Goal: Share content: Share content

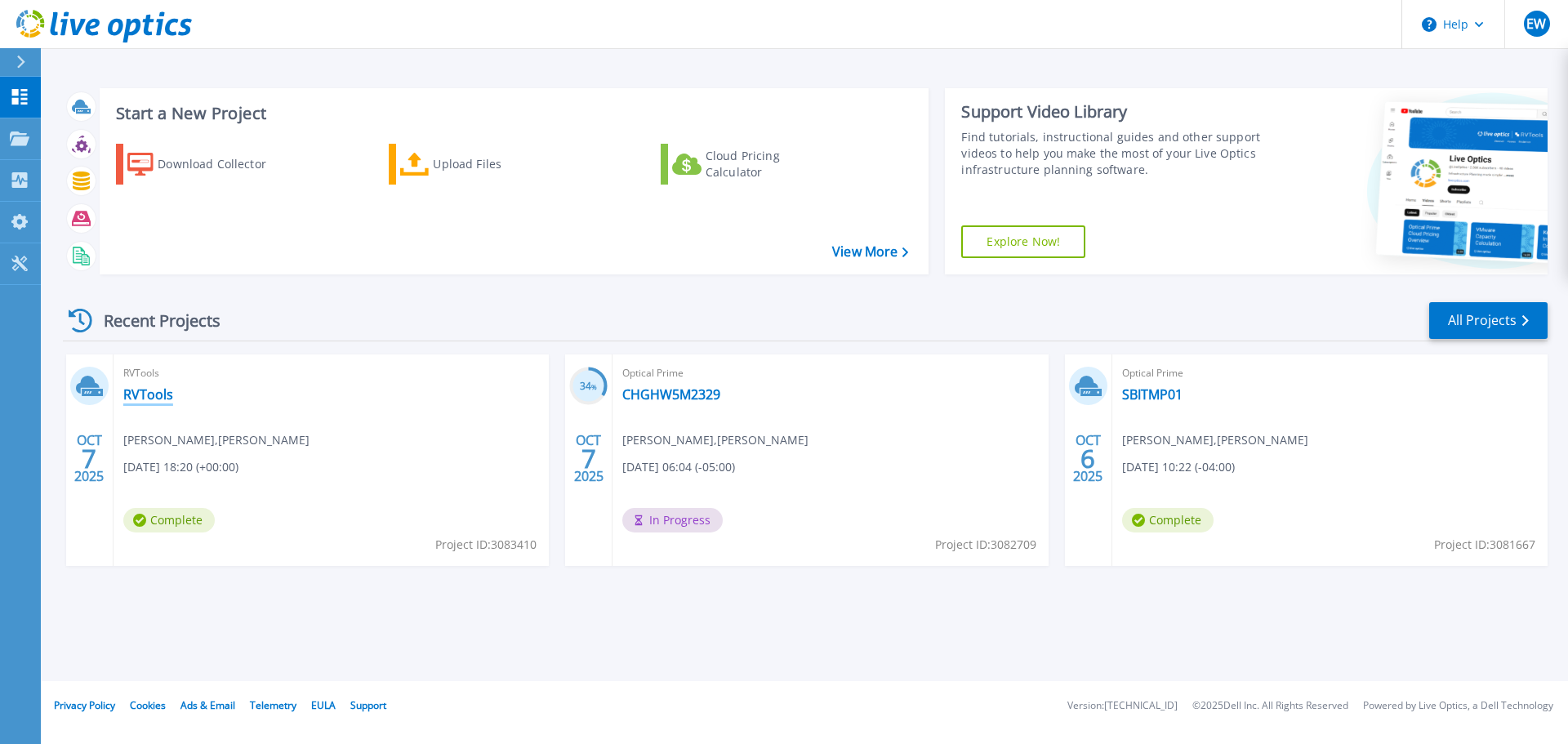
click at [144, 391] on link "RVTools" at bounding box center [148, 394] width 49 height 16
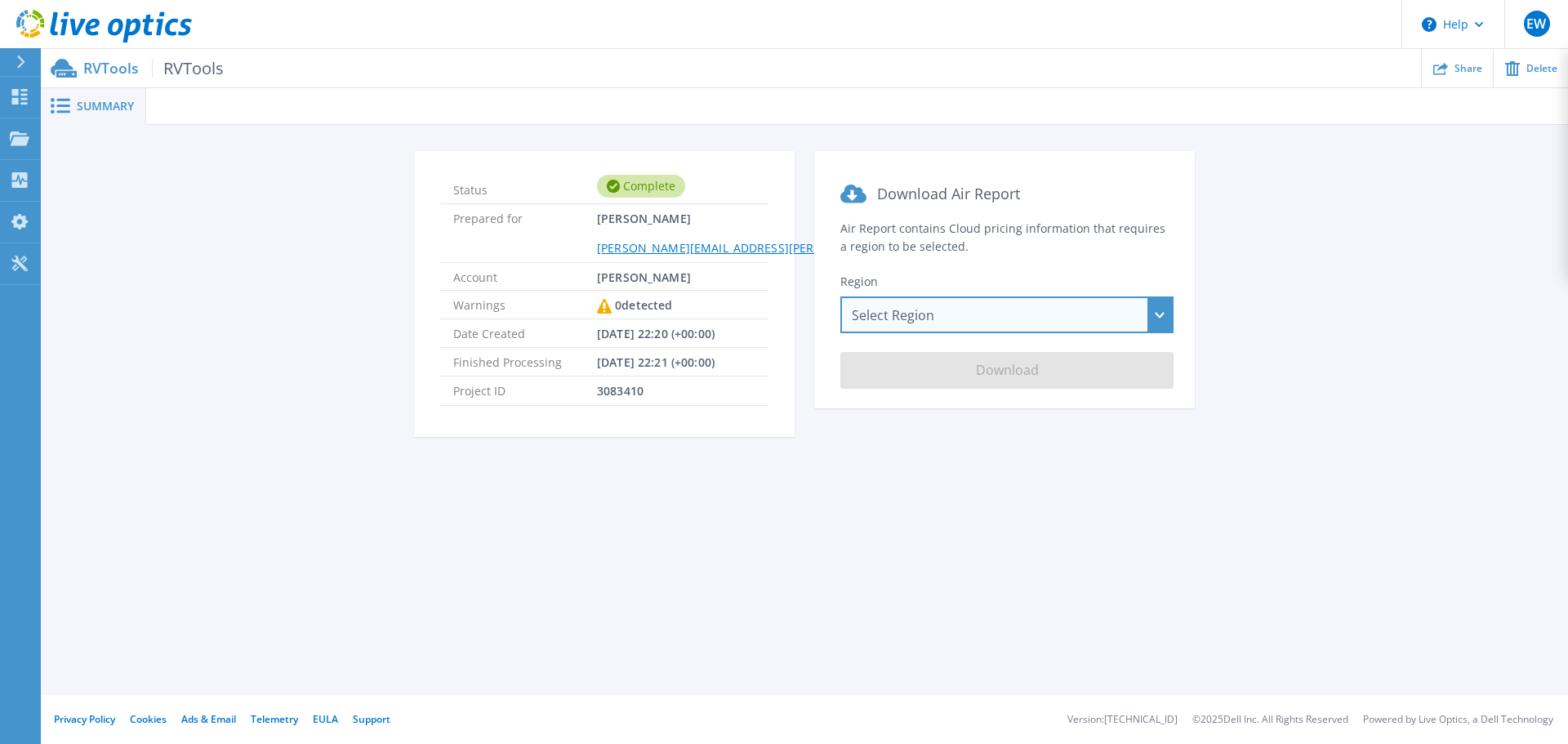
click at [923, 322] on div "Select Region [GEOGRAPHIC_DATA] ([GEOGRAPHIC_DATA]) [GEOGRAPHIC_DATA] ([GEOGRAP…" at bounding box center [1007, 314] width 333 height 36
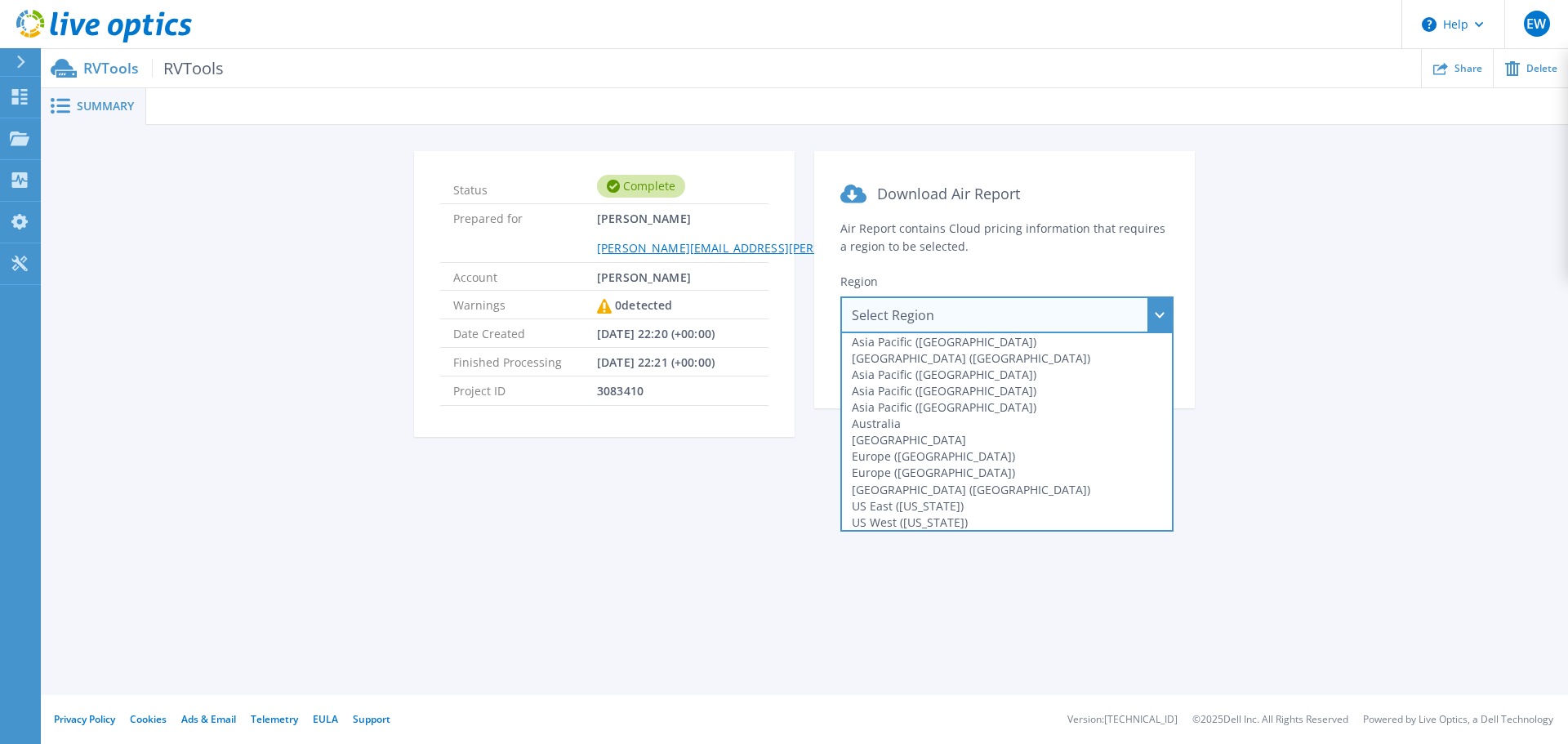
click at [791, 197] on section "Status Complete Prepared for Elliott Whitmer [EMAIL_ADDRESS][PERSON_NAME][PERSO…" at bounding box center [604, 293] width 380 height 286
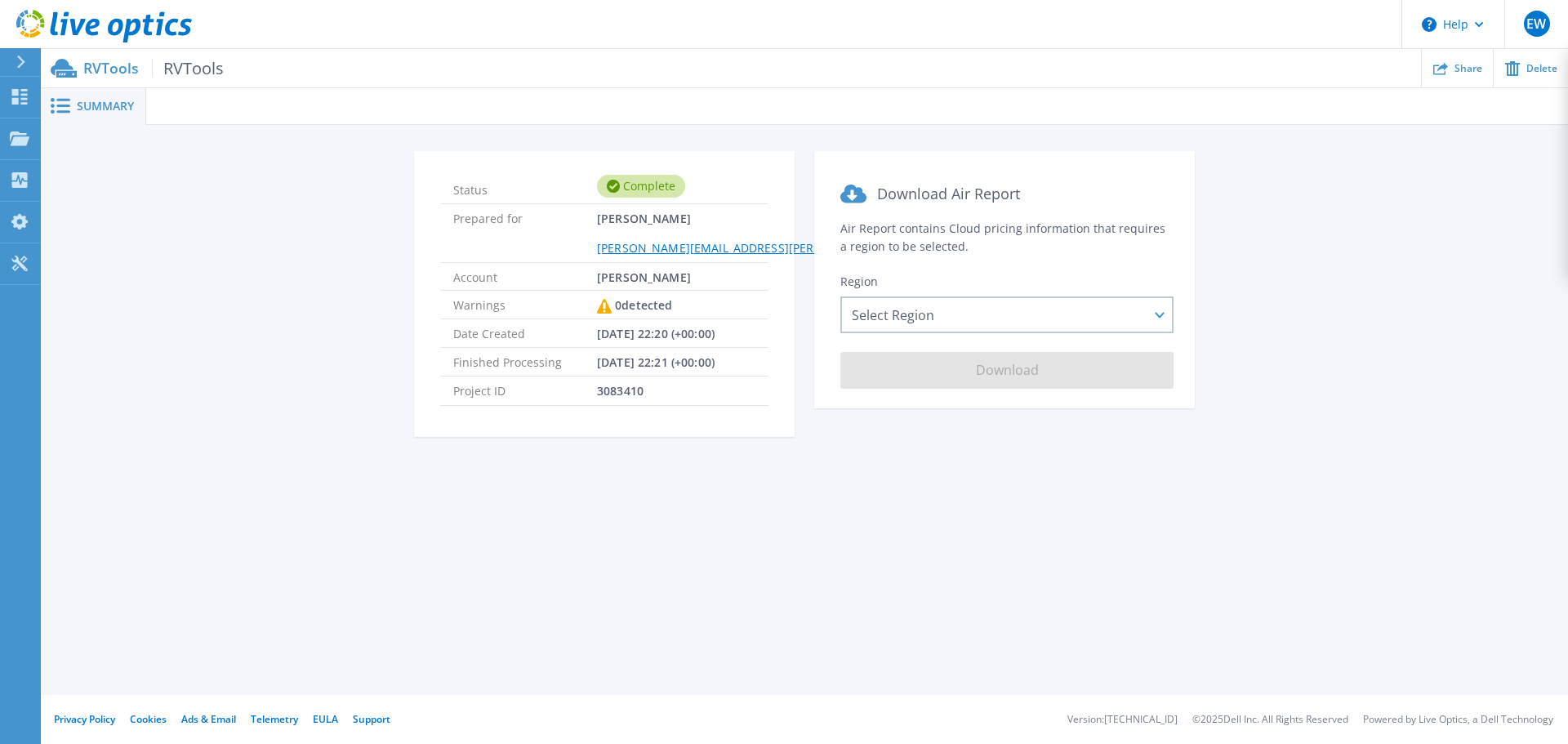
click at [119, 104] on span "Summary" at bounding box center [105, 106] width 57 height 11
click at [30, 135] on div "Projects" at bounding box center [47, 138] width 76 height 15
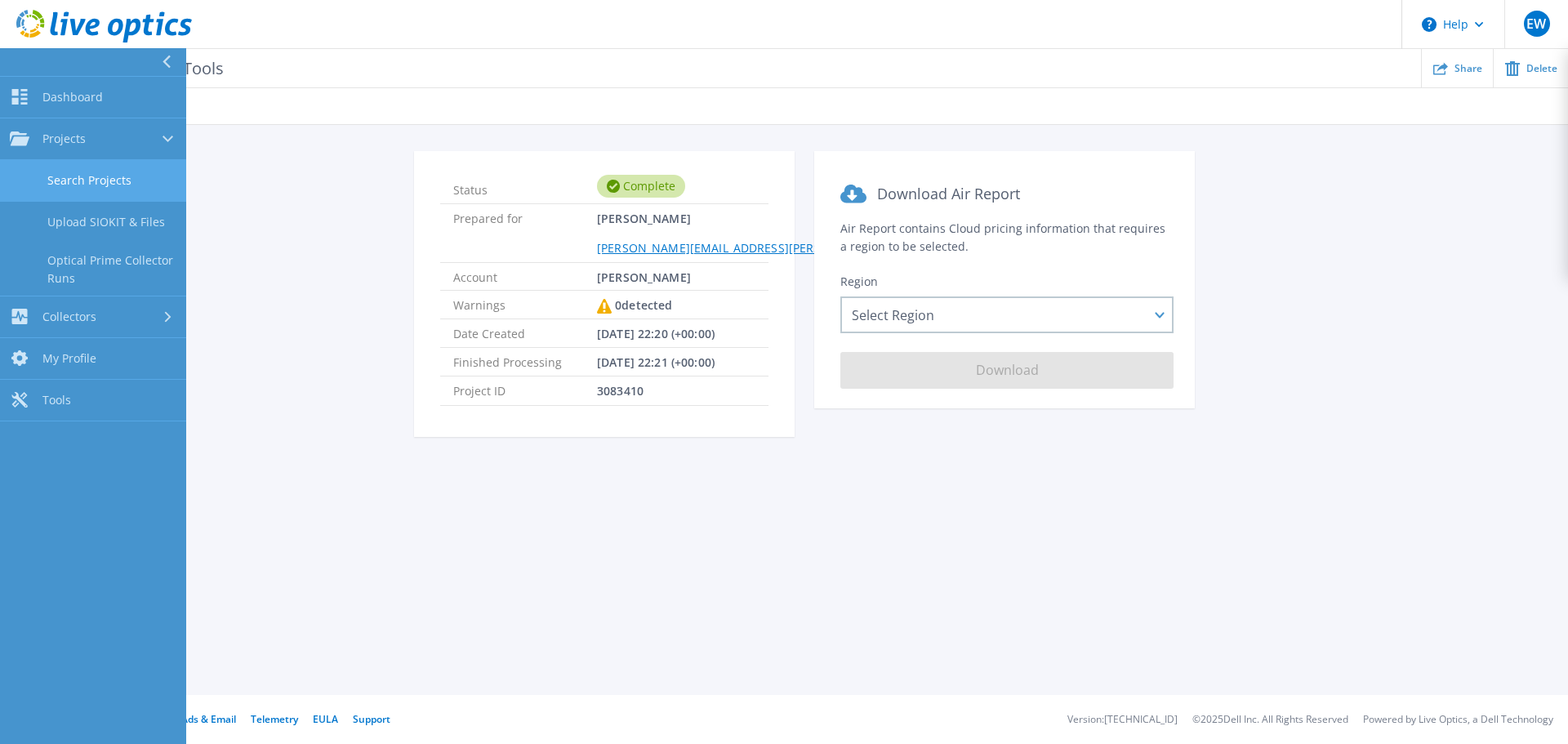
click at [67, 189] on link "Search Projects" at bounding box center [93, 181] width 186 height 42
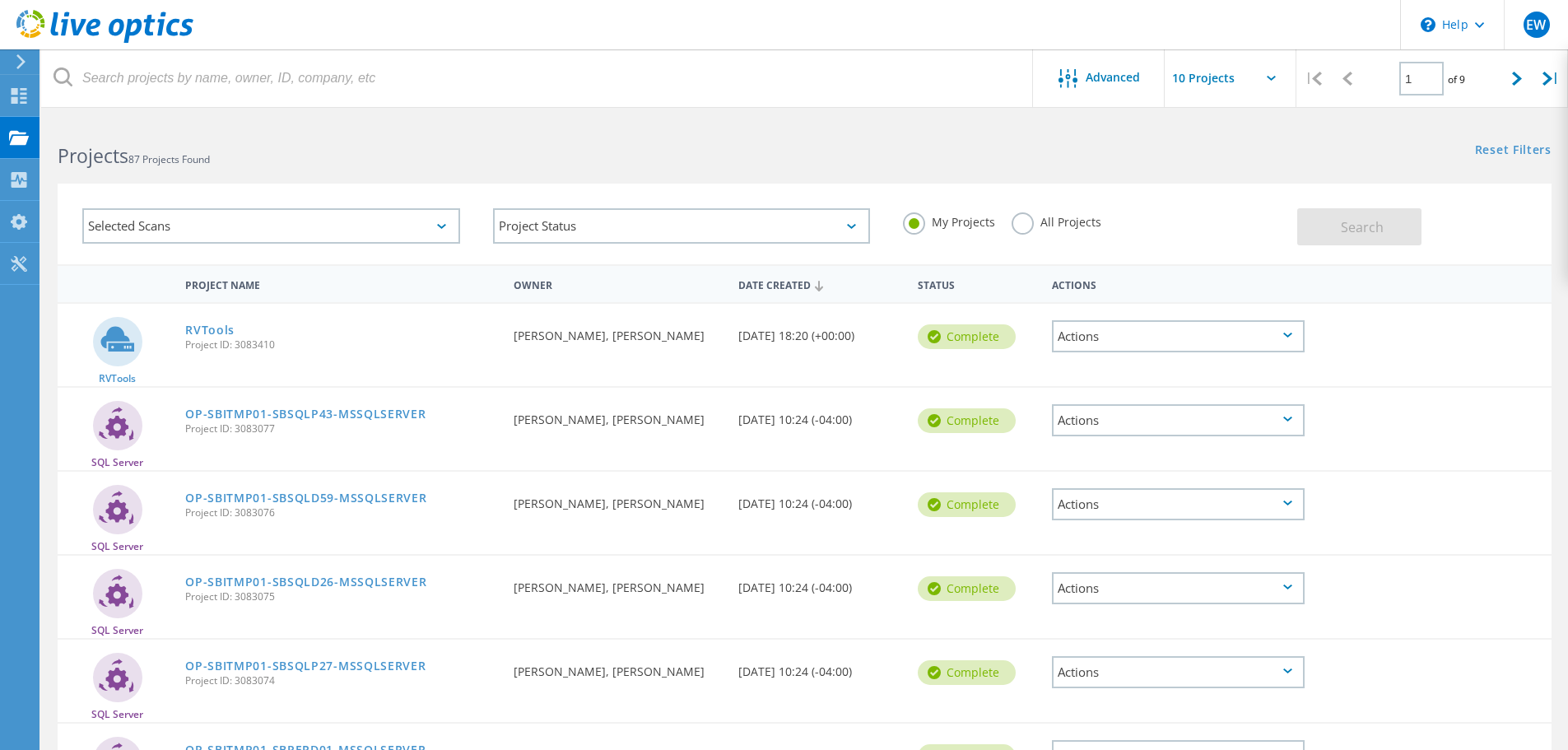
click at [210, 326] on link "RVTools" at bounding box center [210, 330] width 49 height 11
click at [1270, 340] on div "Actions" at bounding box center [1178, 336] width 253 height 32
click at [1501, 367] on div "RVTools RVTools Project ID: 3083410 Requested By Elliott Whitmer, Crowe Date Cr…" at bounding box center [804, 345] width 1494 height 82
click at [1173, 323] on div "Actions" at bounding box center [1178, 336] width 253 height 32
click at [1077, 308] on div "Project Details" at bounding box center [1178, 311] width 249 height 25
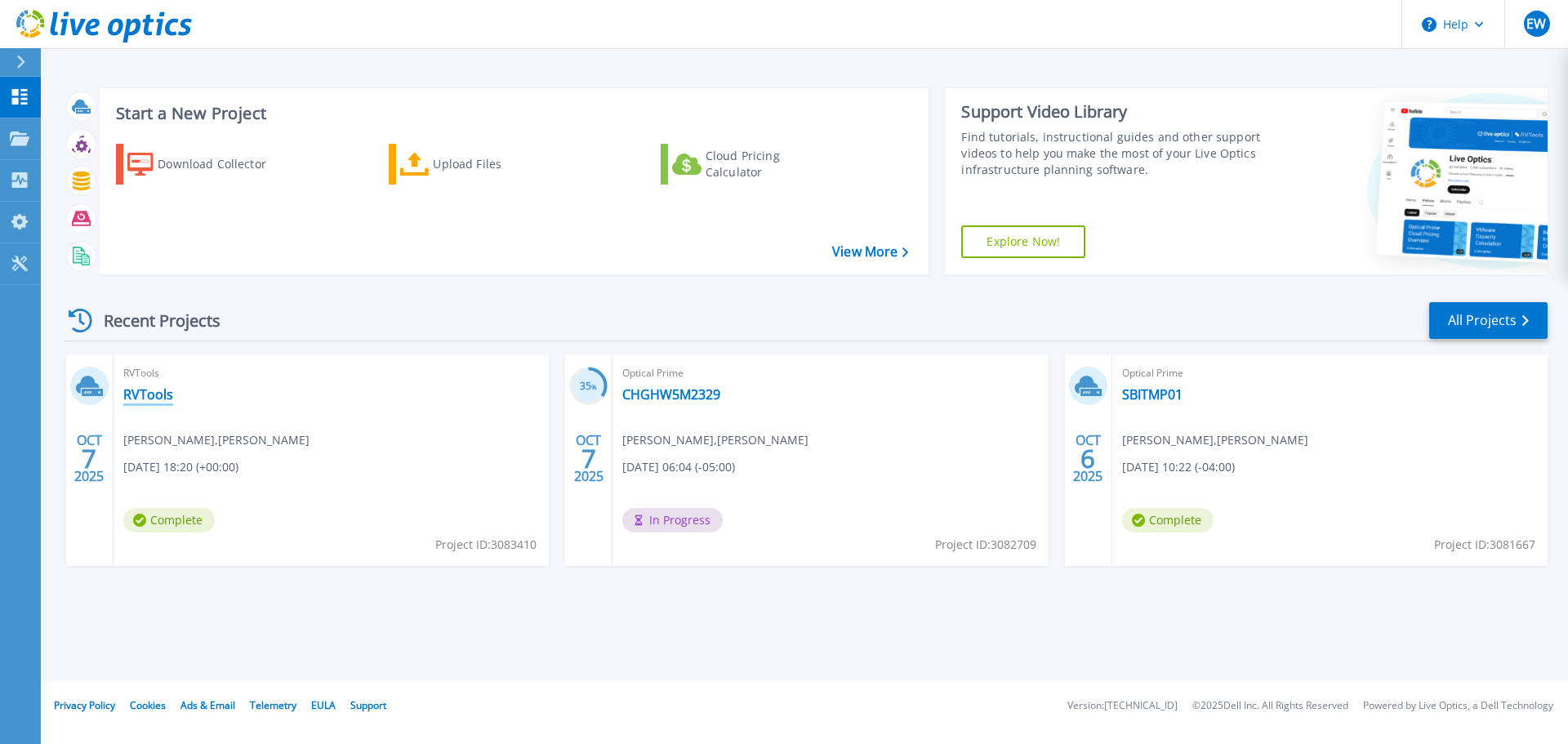
click at [128, 393] on link "RVTools" at bounding box center [148, 394] width 49 height 16
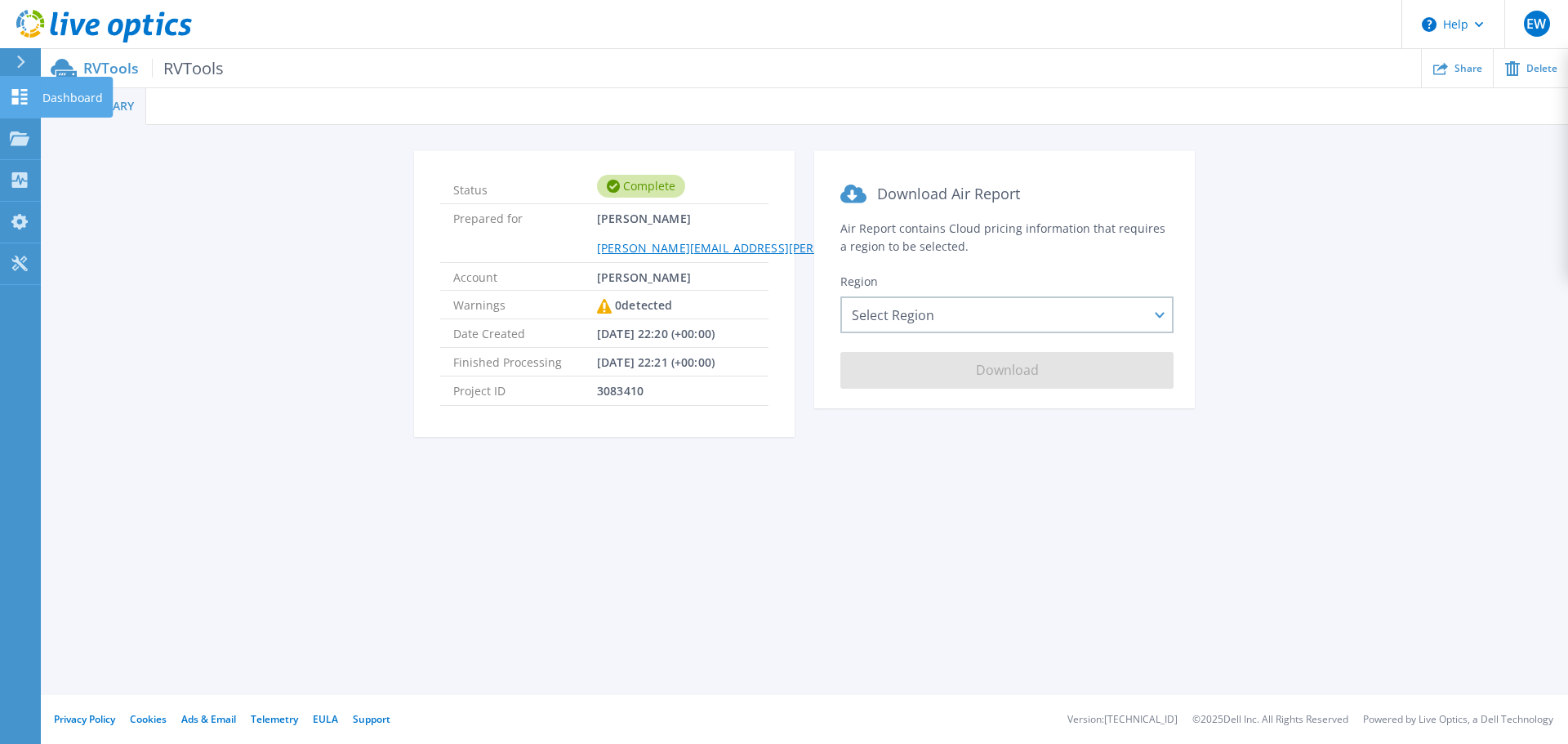
click at [73, 97] on p "Dashboard" at bounding box center [73, 97] width 61 height 43
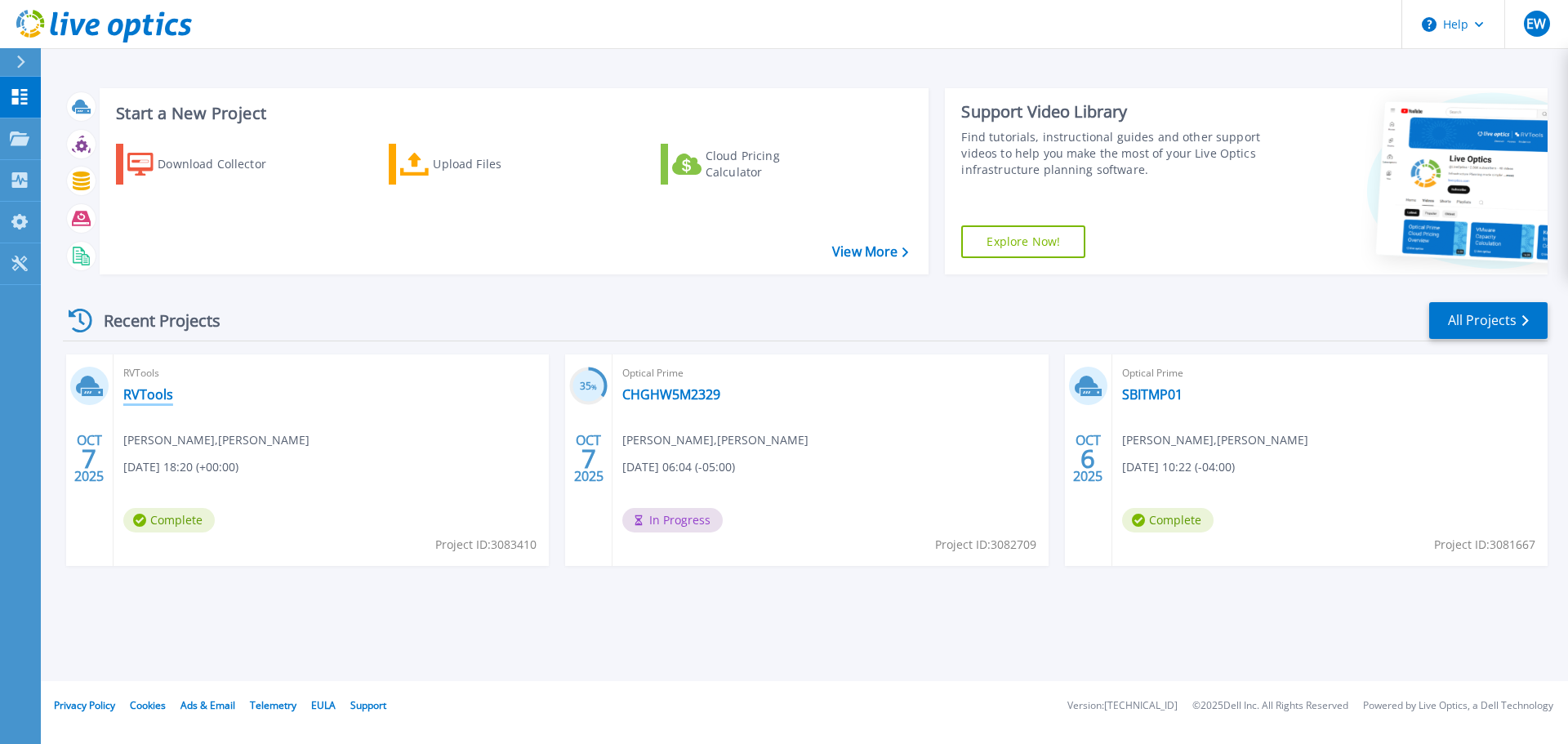
click at [145, 392] on link "RVTools" at bounding box center [148, 394] width 49 height 16
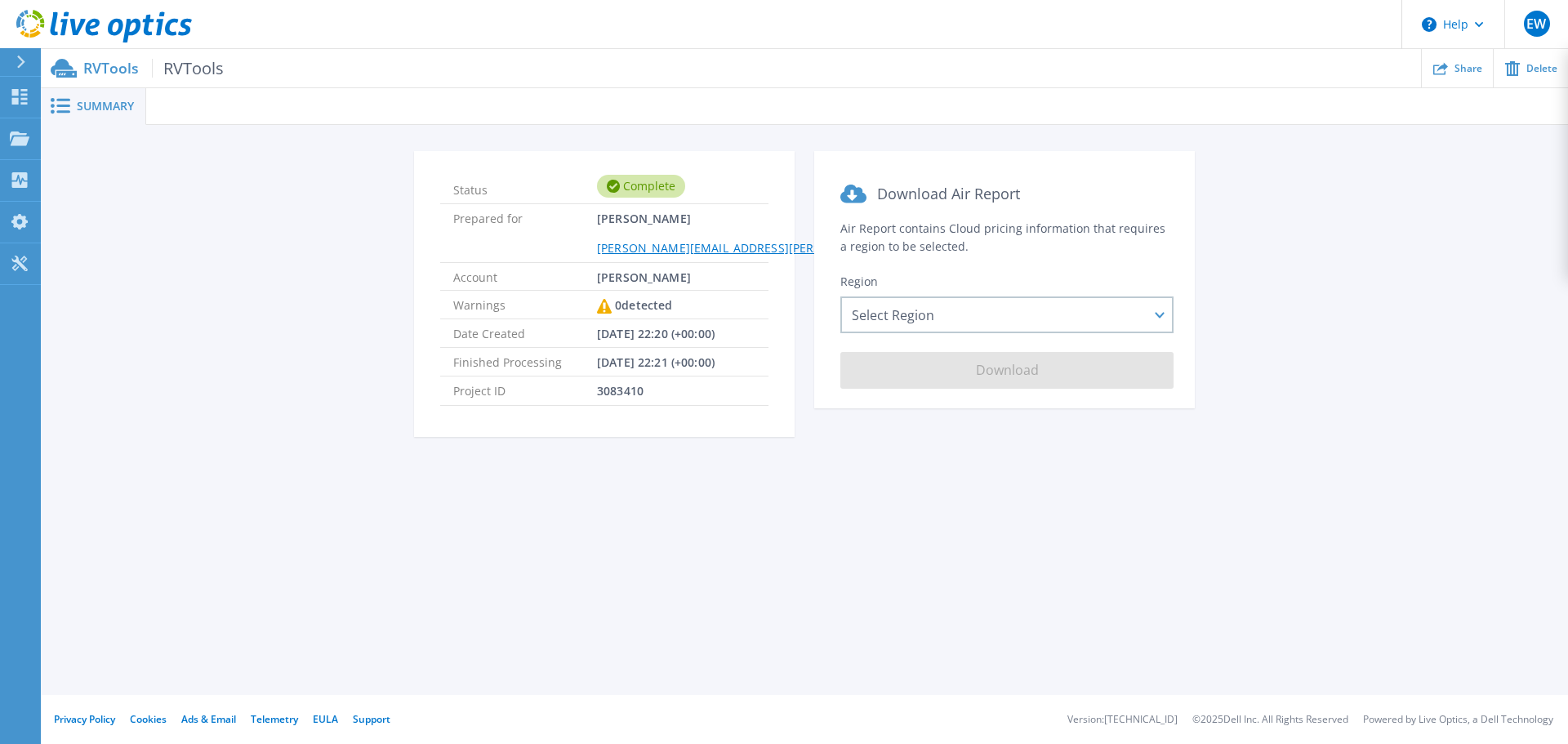
click at [1467, 64] on span "Share" at bounding box center [1468, 68] width 28 height 10
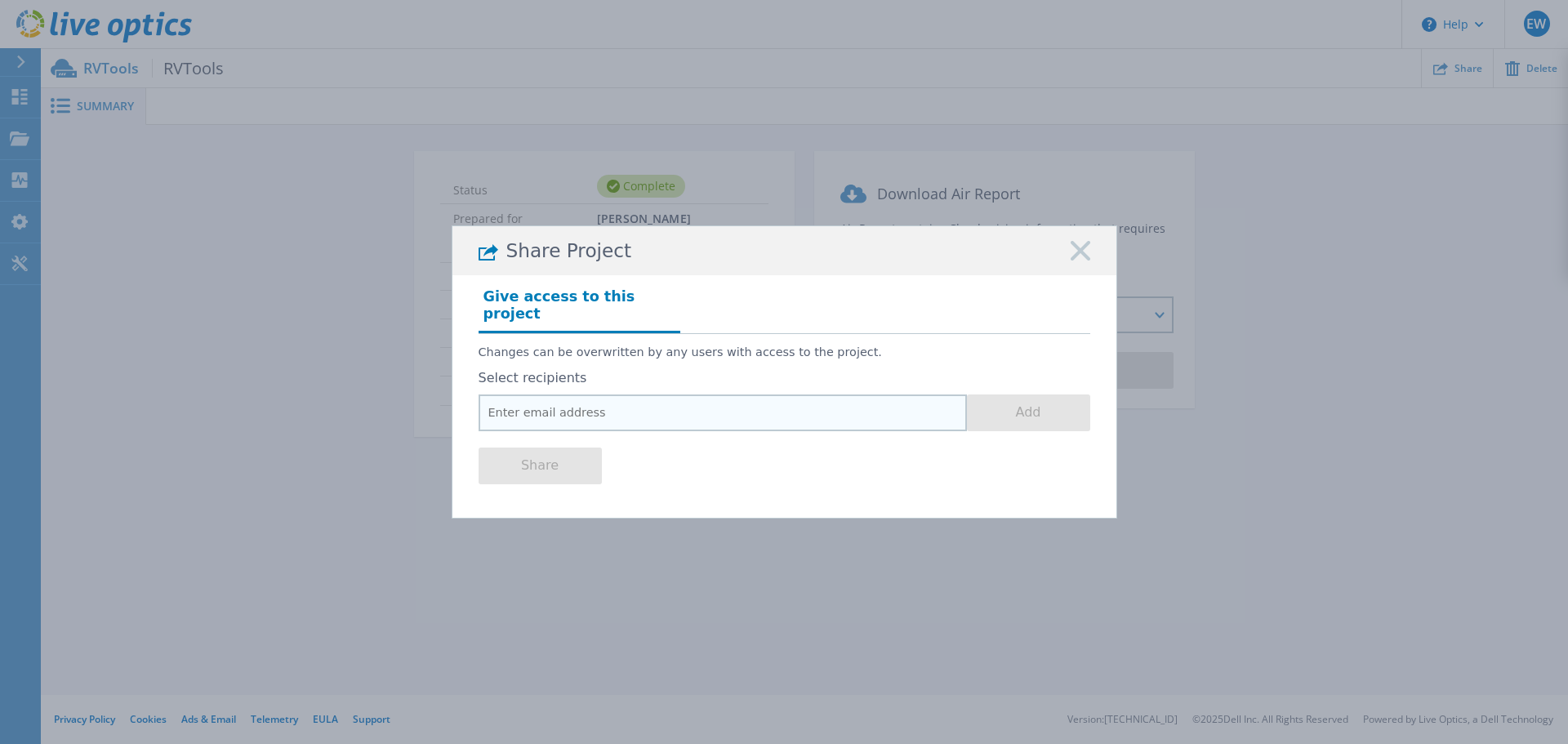
click at [671, 402] on input "email" at bounding box center [722, 412] width 489 height 36
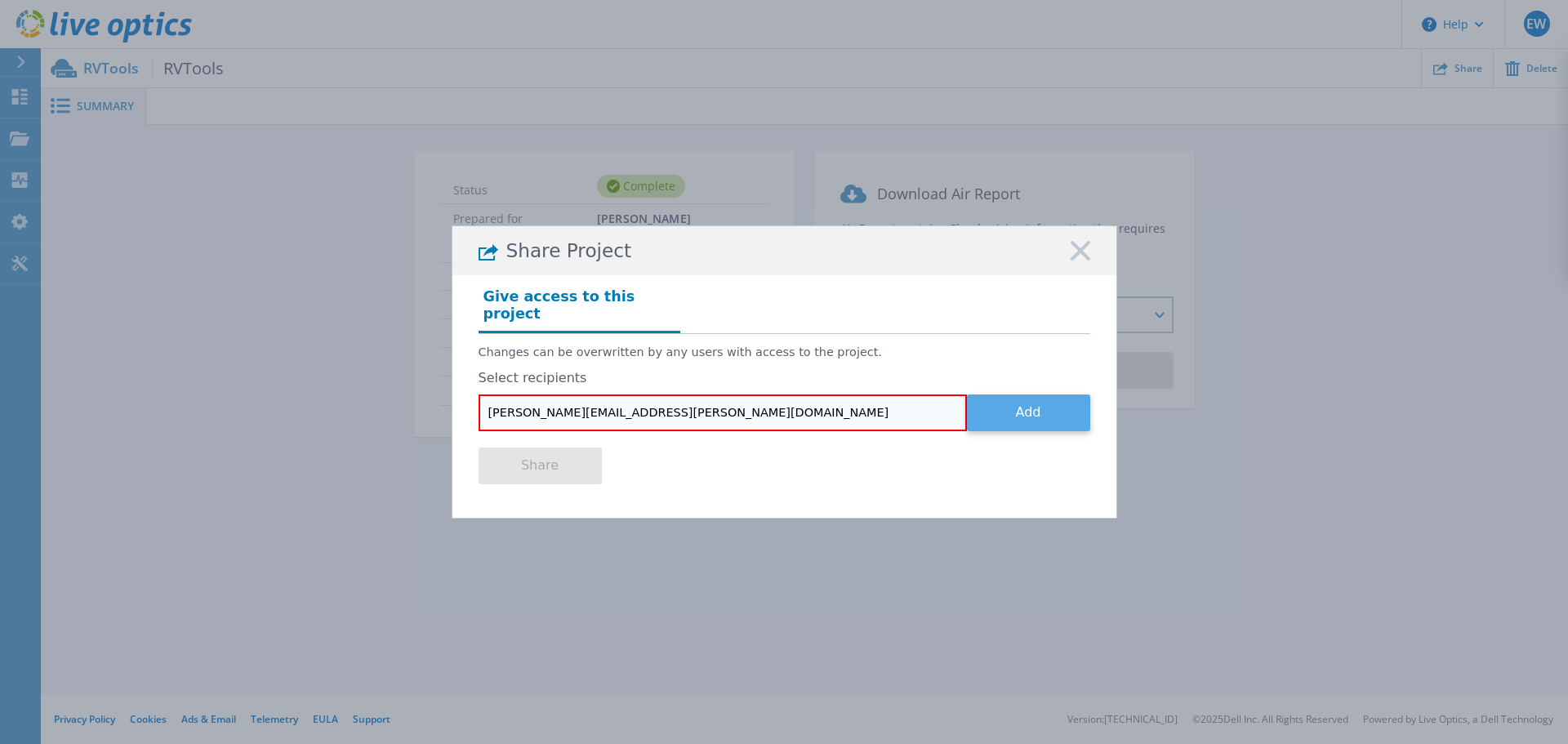
type input "jake.heckmann@rubrik.com"
click at [1000, 405] on button "Add" at bounding box center [1029, 412] width 123 height 36
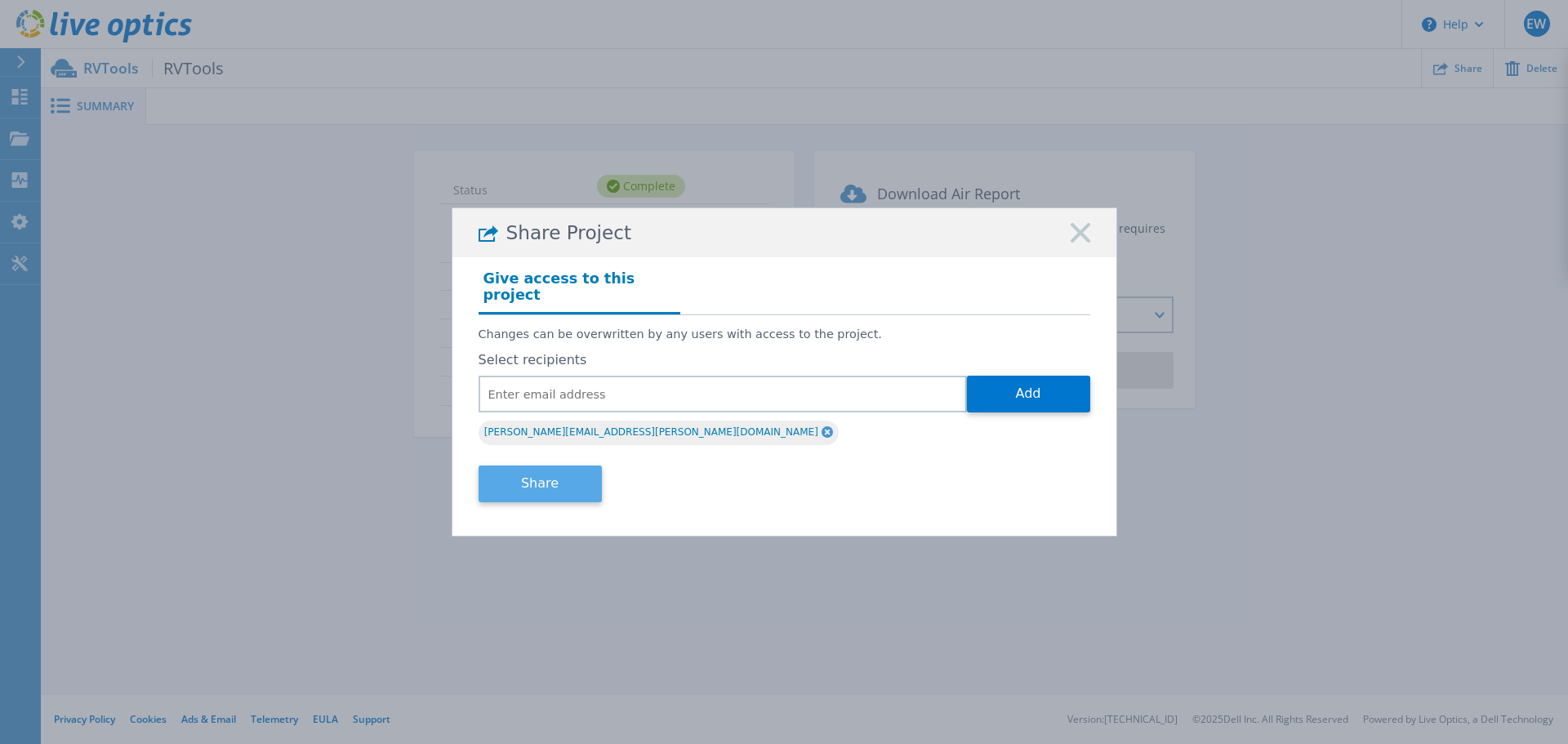
click at [529, 472] on button "Share" at bounding box center [540, 484] width 123 height 36
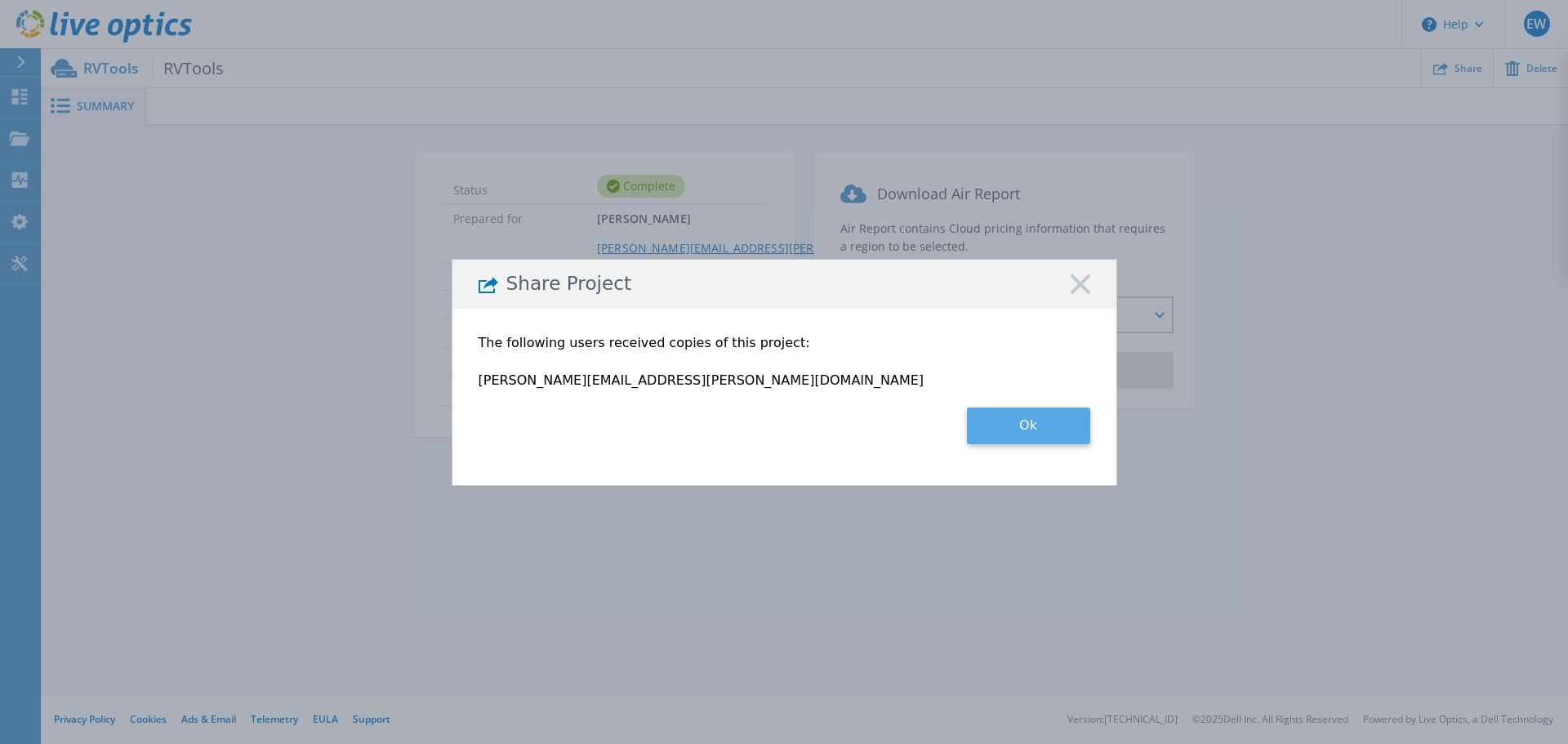
click at [1039, 428] on button "Ok" at bounding box center [1029, 425] width 123 height 36
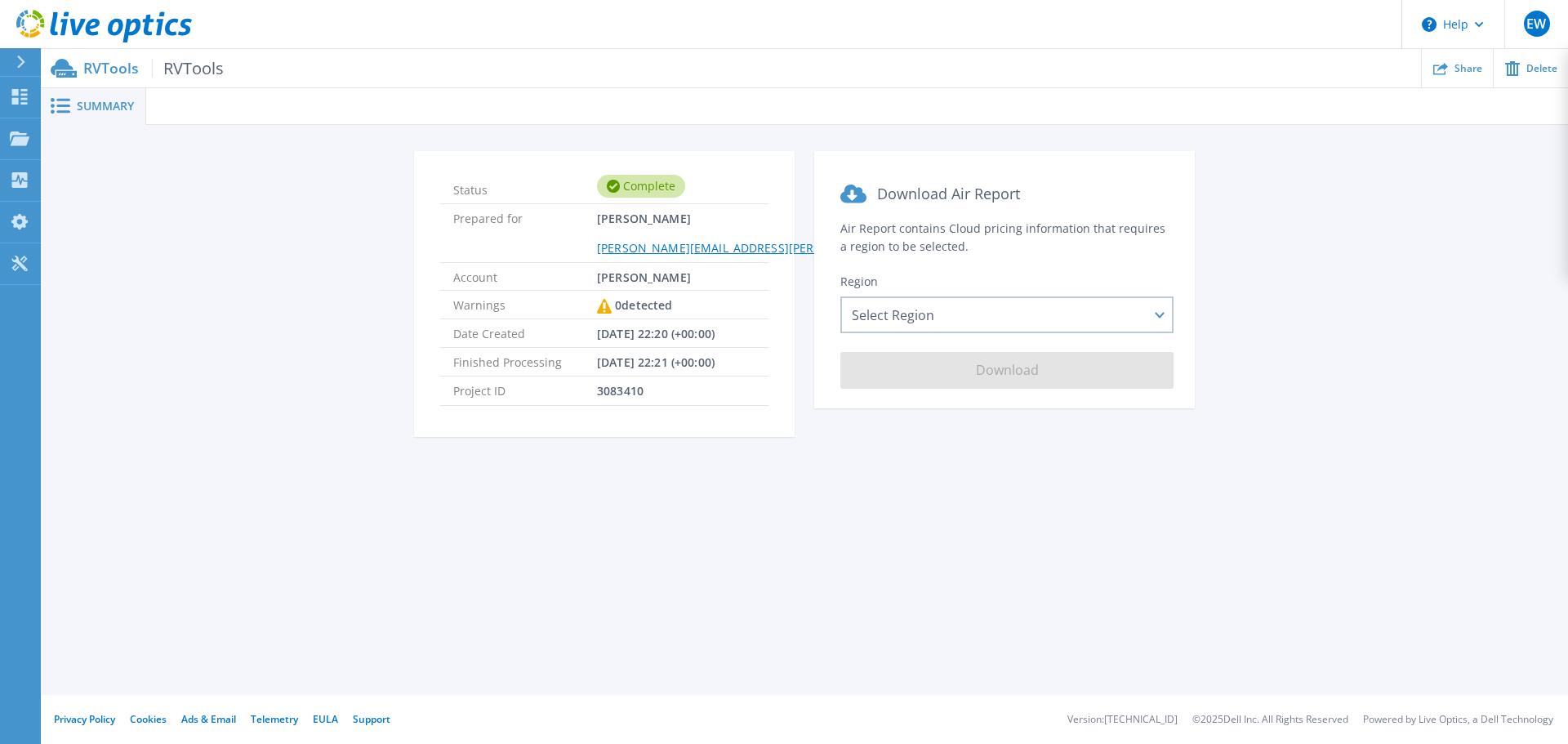
click at [92, 96] on div "Summary" at bounding box center [93, 107] width 105 height 36
click at [35, 100] on link "Dashboard Dashboard" at bounding box center [20, 97] width 41 height 42
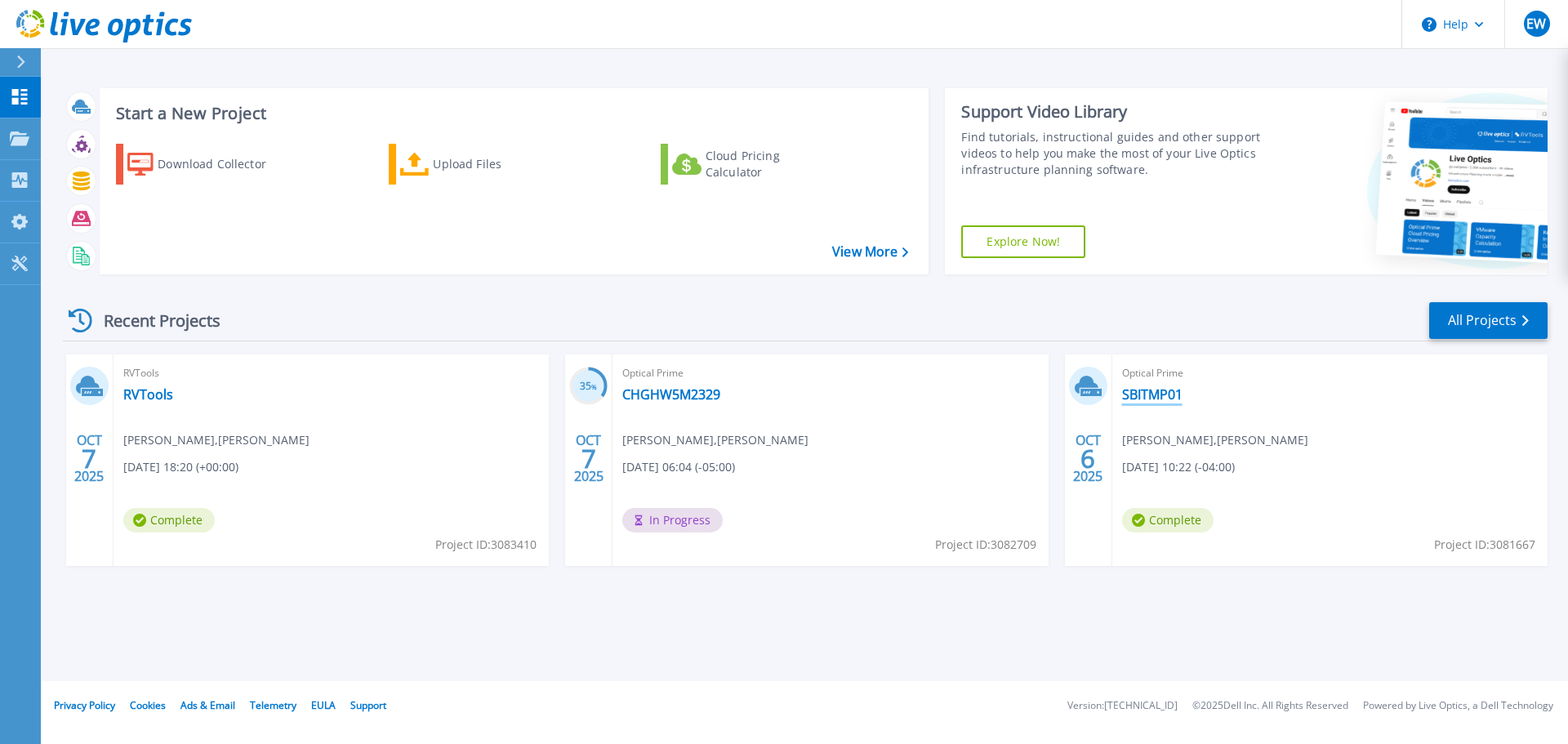
click at [1158, 395] on link "SBITMP01" at bounding box center [1153, 394] width 61 height 16
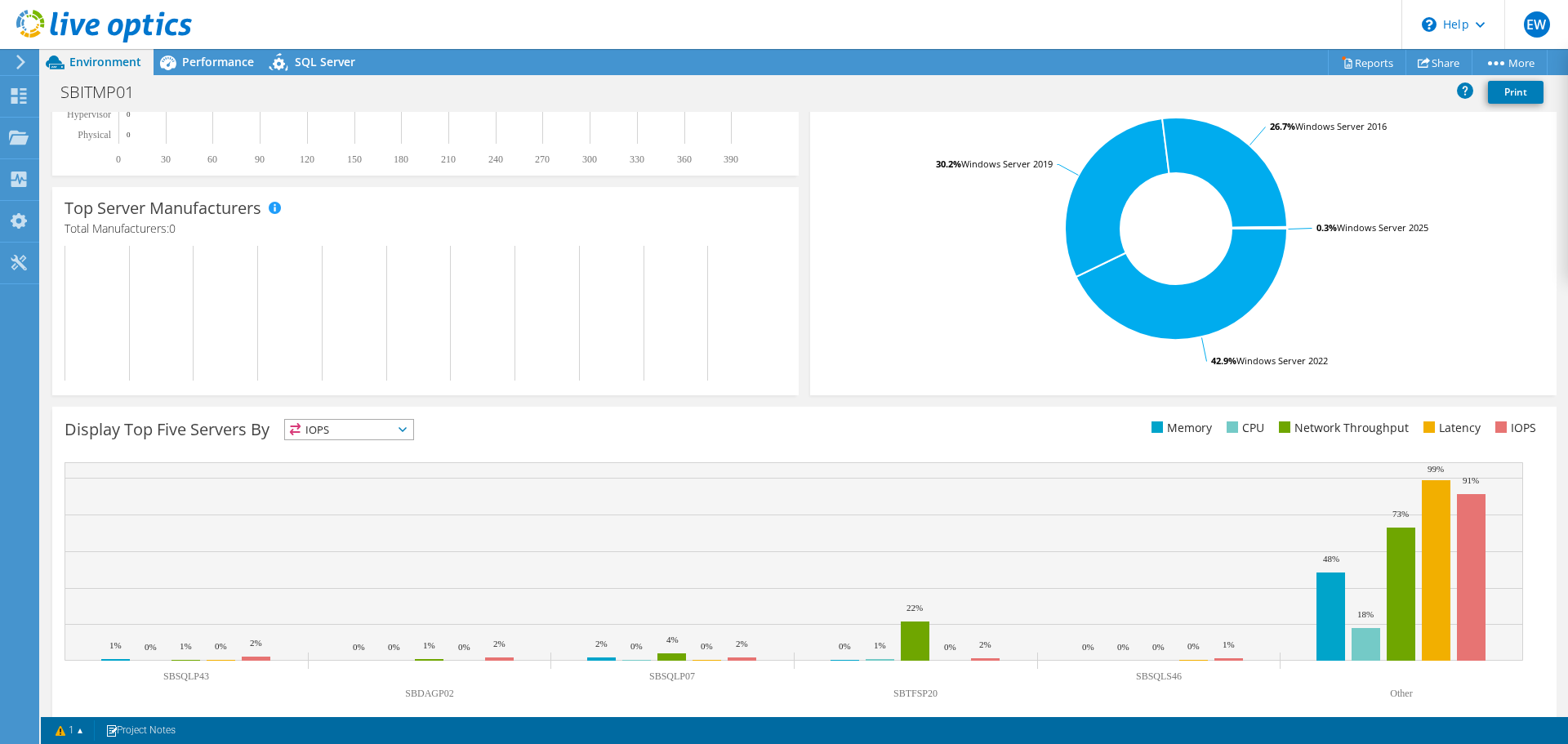
scroll to position [346, 0]
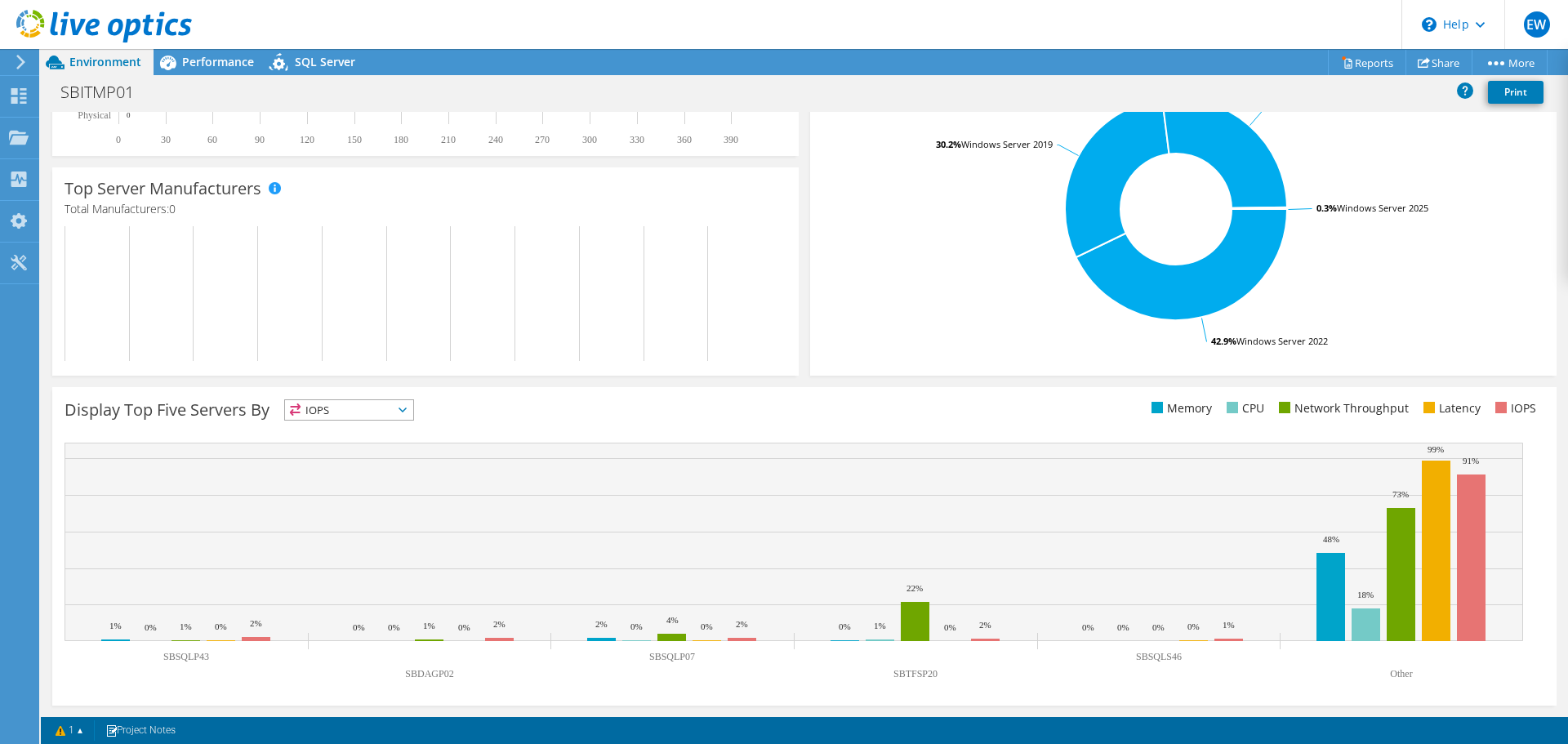
click at [382, 405] on span "IOPS" at bounding box center [349, 410] width 128 height 20
click at [380, 498] on li "Network Throughput" at bounding box center [349, 500] width 128 height 23
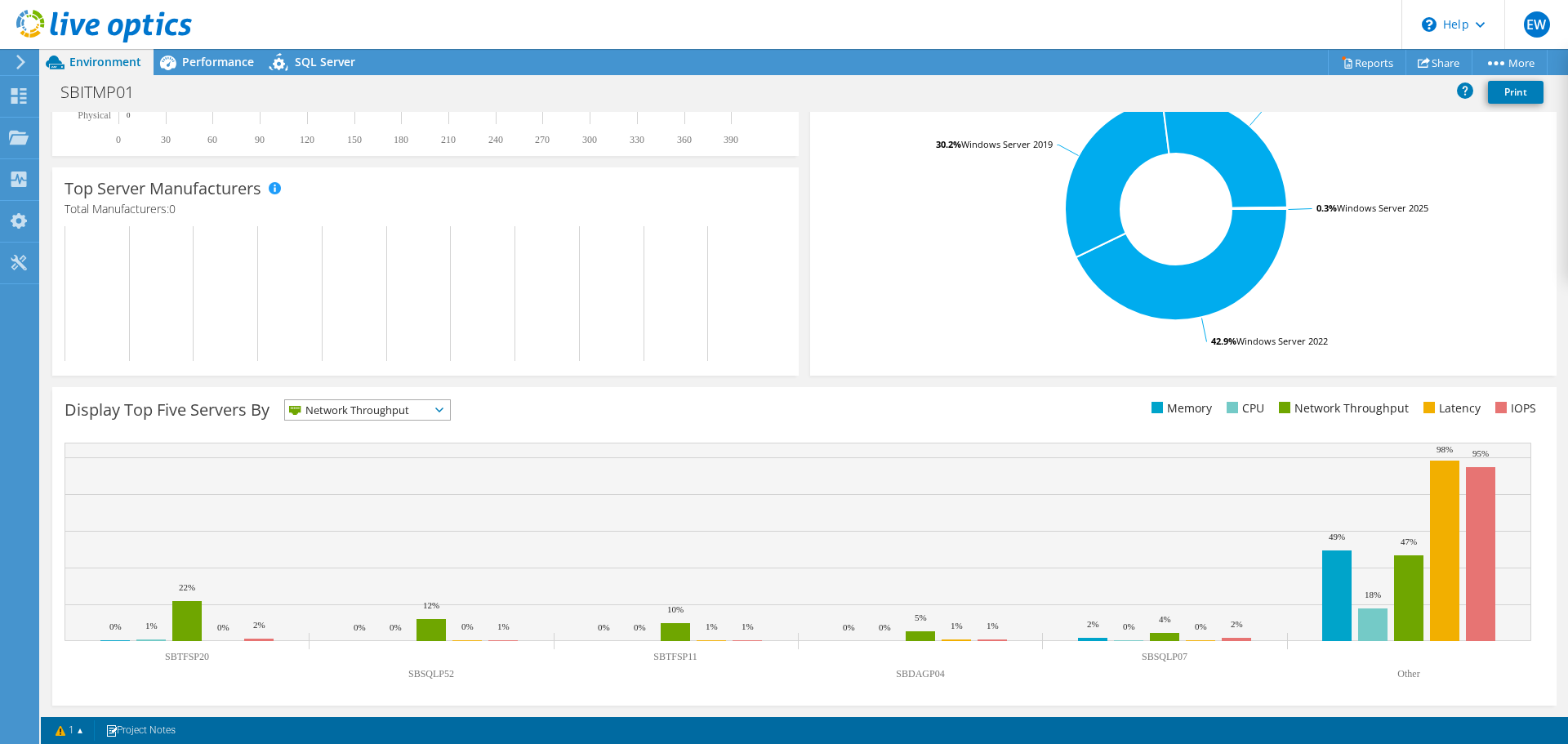
click at [390, 418] on span "Network Throughput" at bounding box center [357, 410] width 145 height 20
click at [379, 522] on li "Latency" at bounding box center [367, 523] width 165 height 23
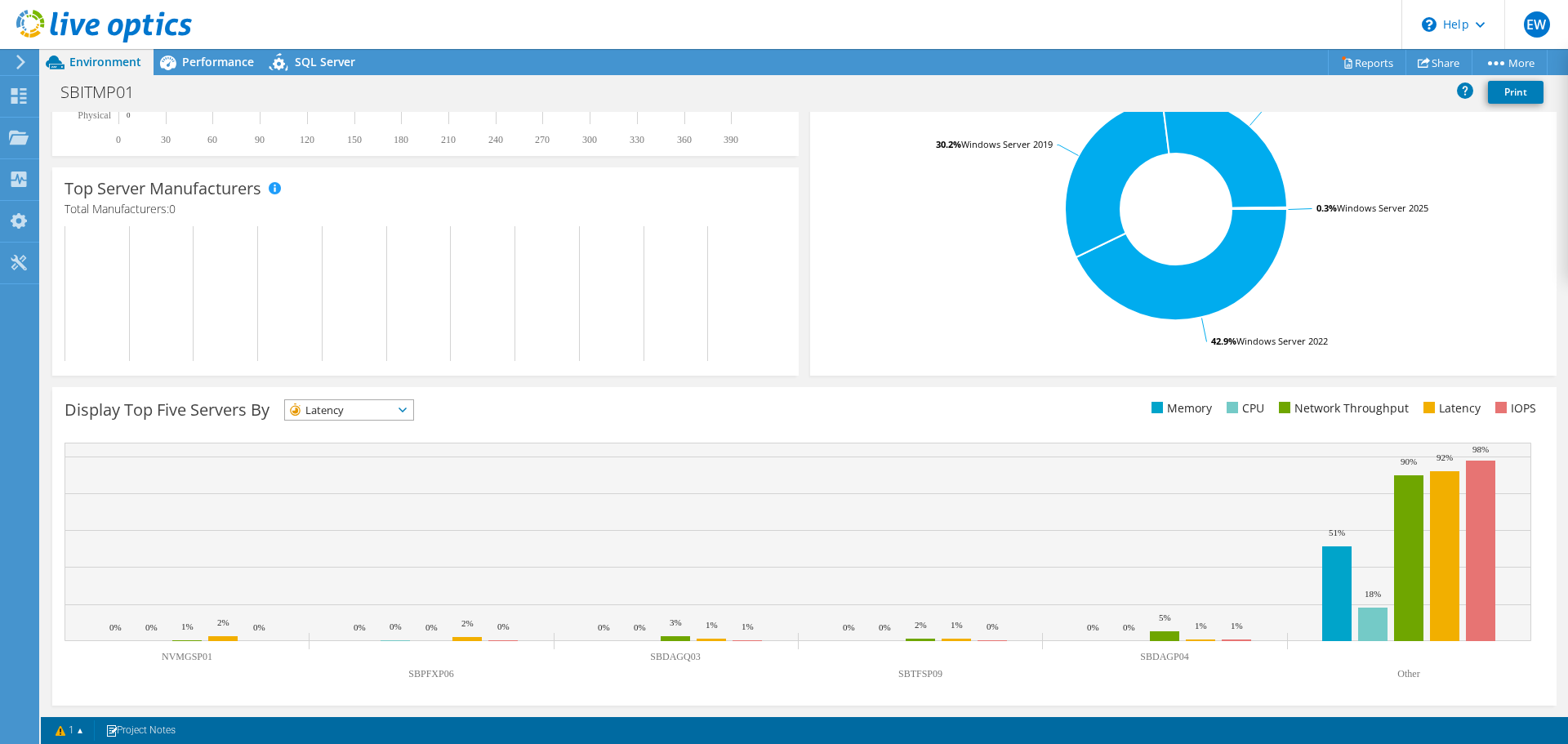
click at [331, 413] on span "Latency" at bounding box center [339, 410] width 108 height 20
click at [348, 451] on li "Memory" at bounding box center [349, 454] width 128 height 23
click at [350, 416] on span "Memory" at bounding box center [339, 410] width 108 height 20
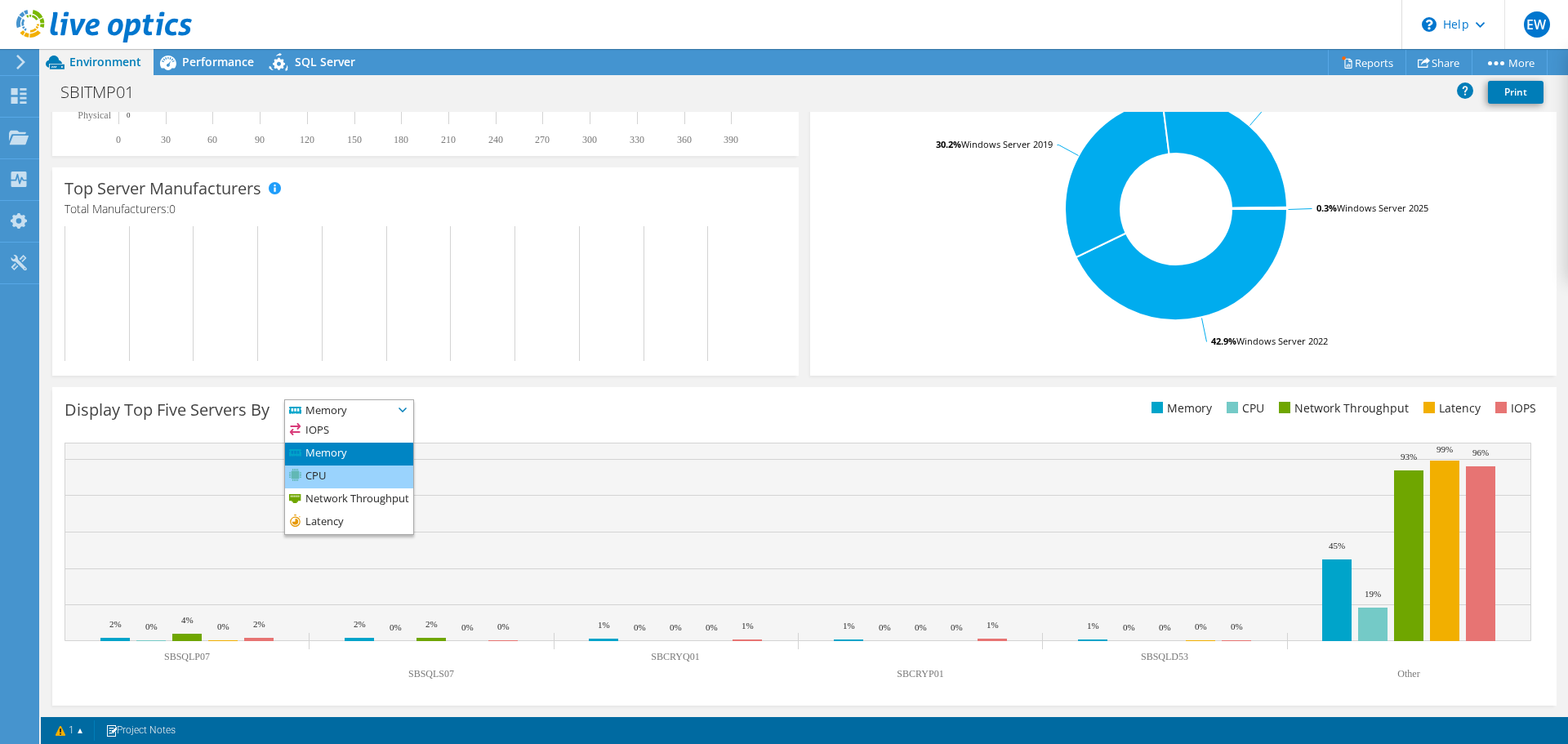
click at [359, 473] on li "CPU" at bounding box center [349, 477] width 128 height 23
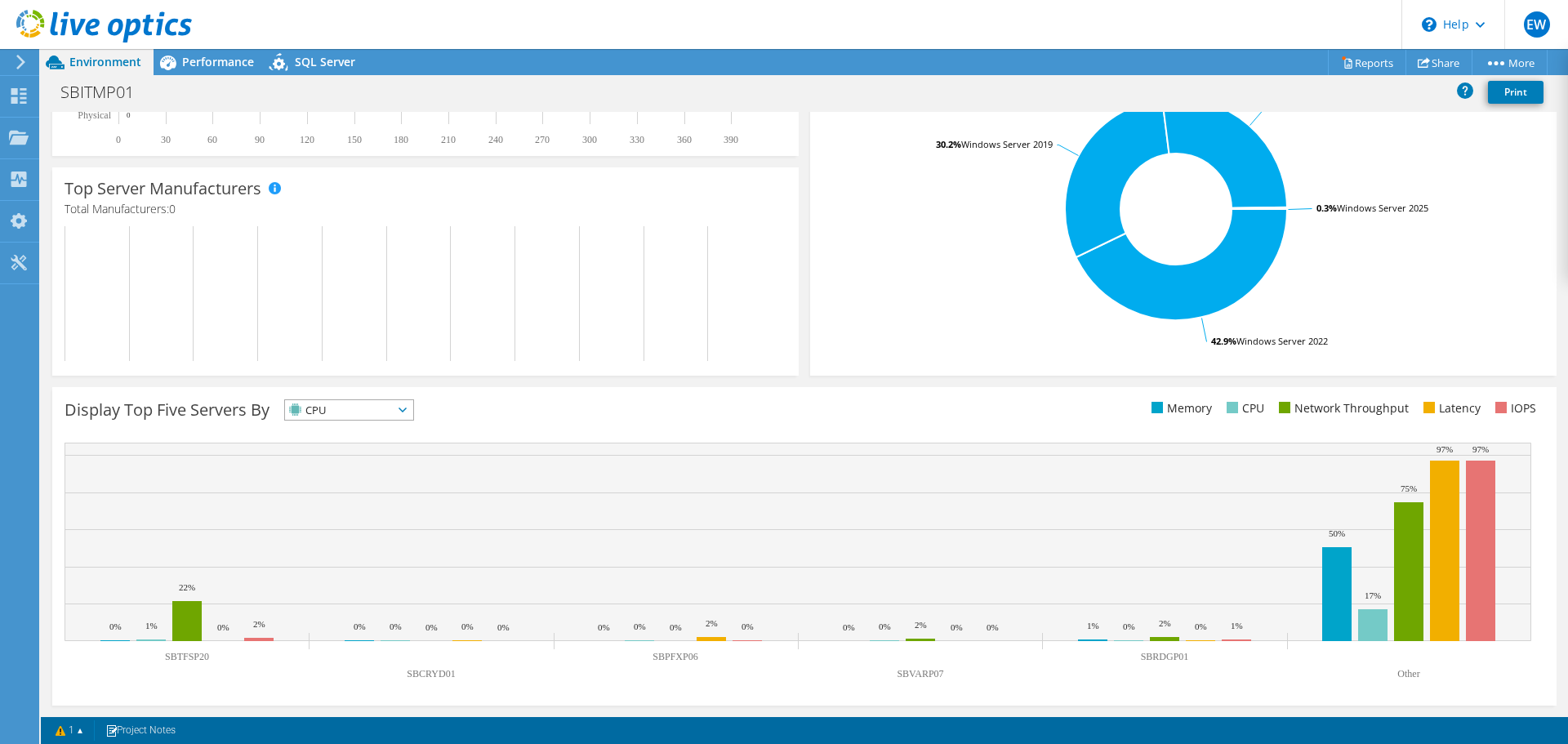
click at [365, 418] on span "CPU" at bounding box center [339, 410] width 108 height 20
click at [373, 496] on li "Network Throughput" at bounding box center [349, 500] width 128 height 23
click at [374, 409] on span "Network Throughput" at bounding box center [357, 410] width 145 height 20
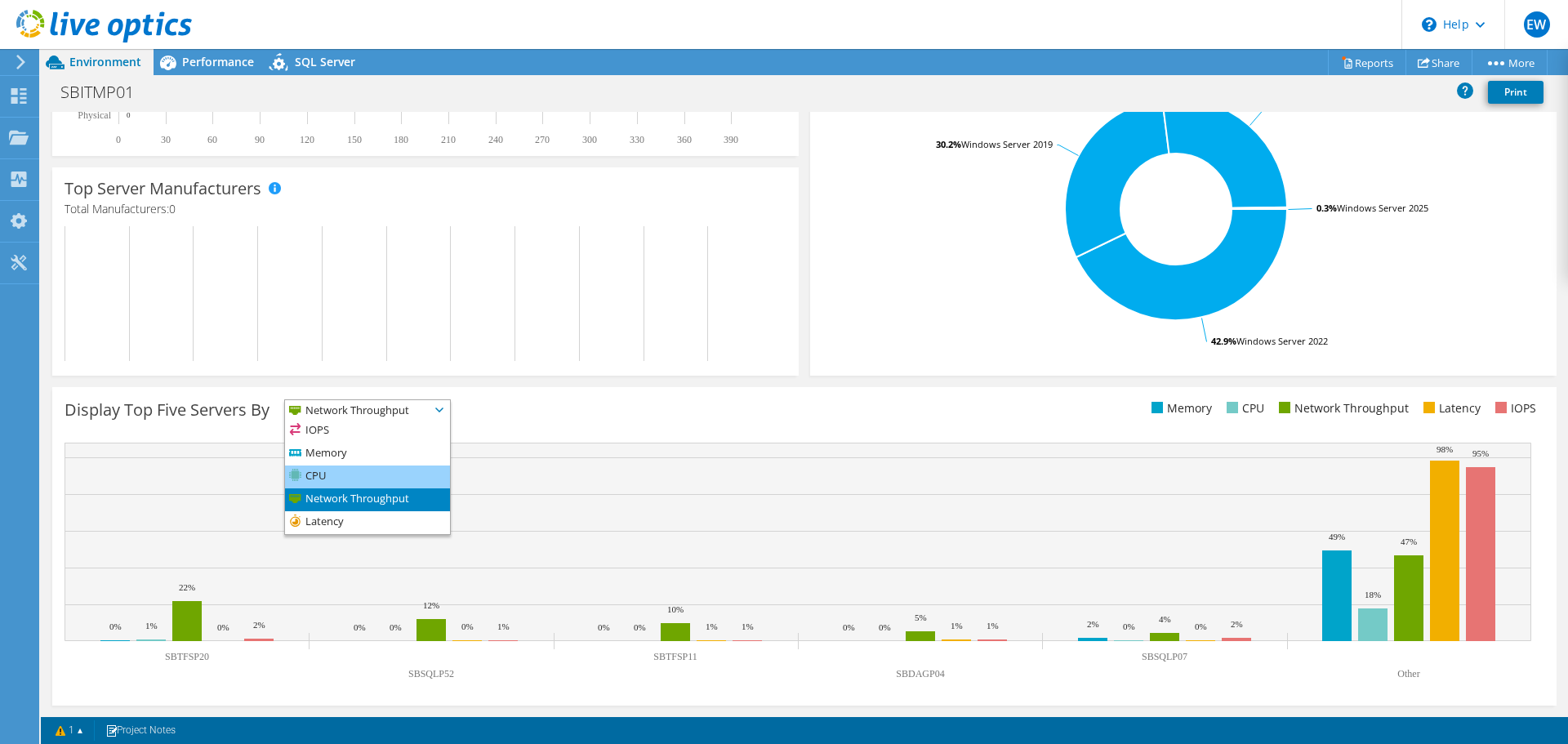
click at [381, 471] on li "CPU" at bounding box center [367, 477] width 165 height 23
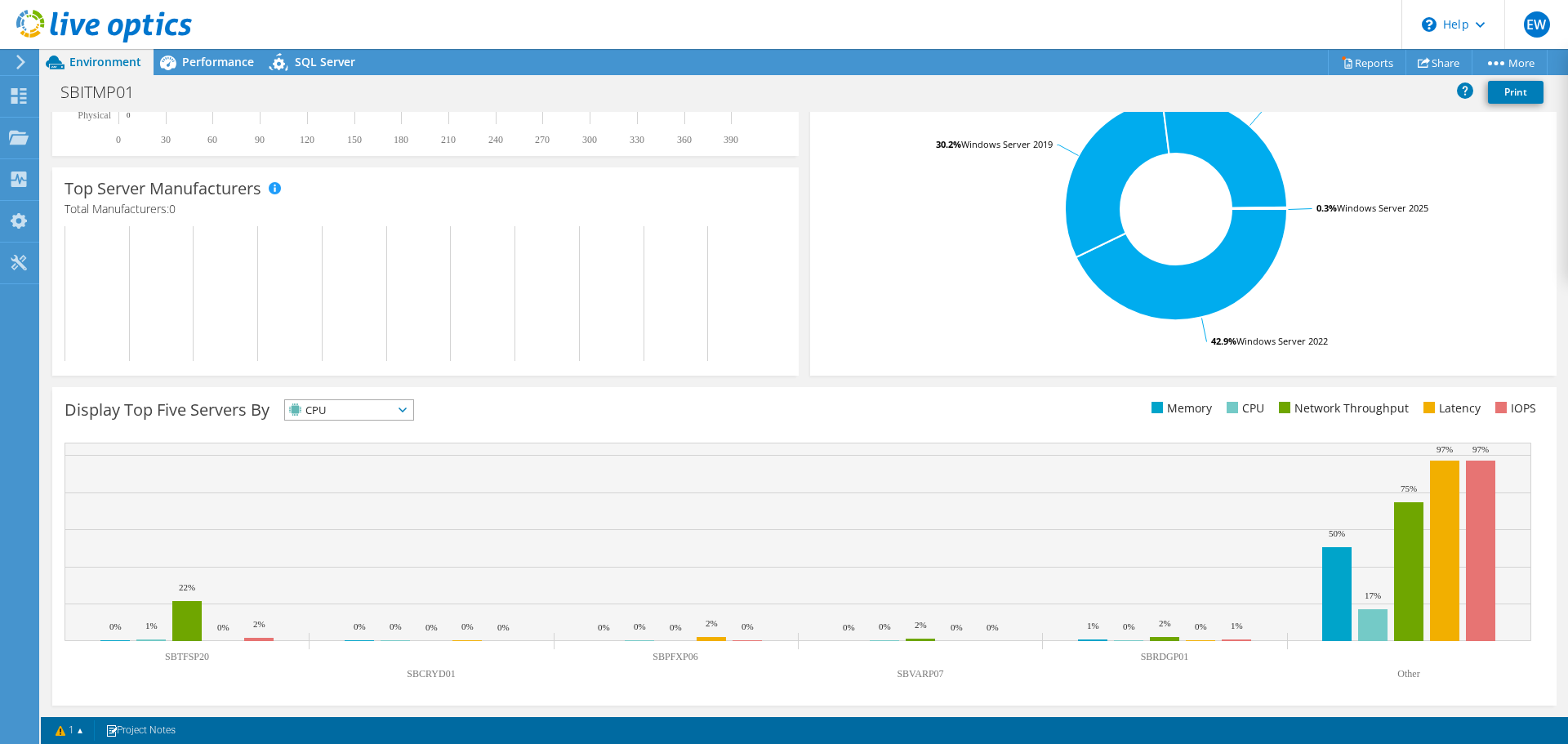
click at [374, 418] on span "CPU" at bounding box center [339, 410] width 108 height 20
click at [389, 513] on li "Latency" at bounding box center [349, 523] width 128 height 23
click at [346, 407] on span "Latency" at bounding box center [339, 410] width 108 height 20
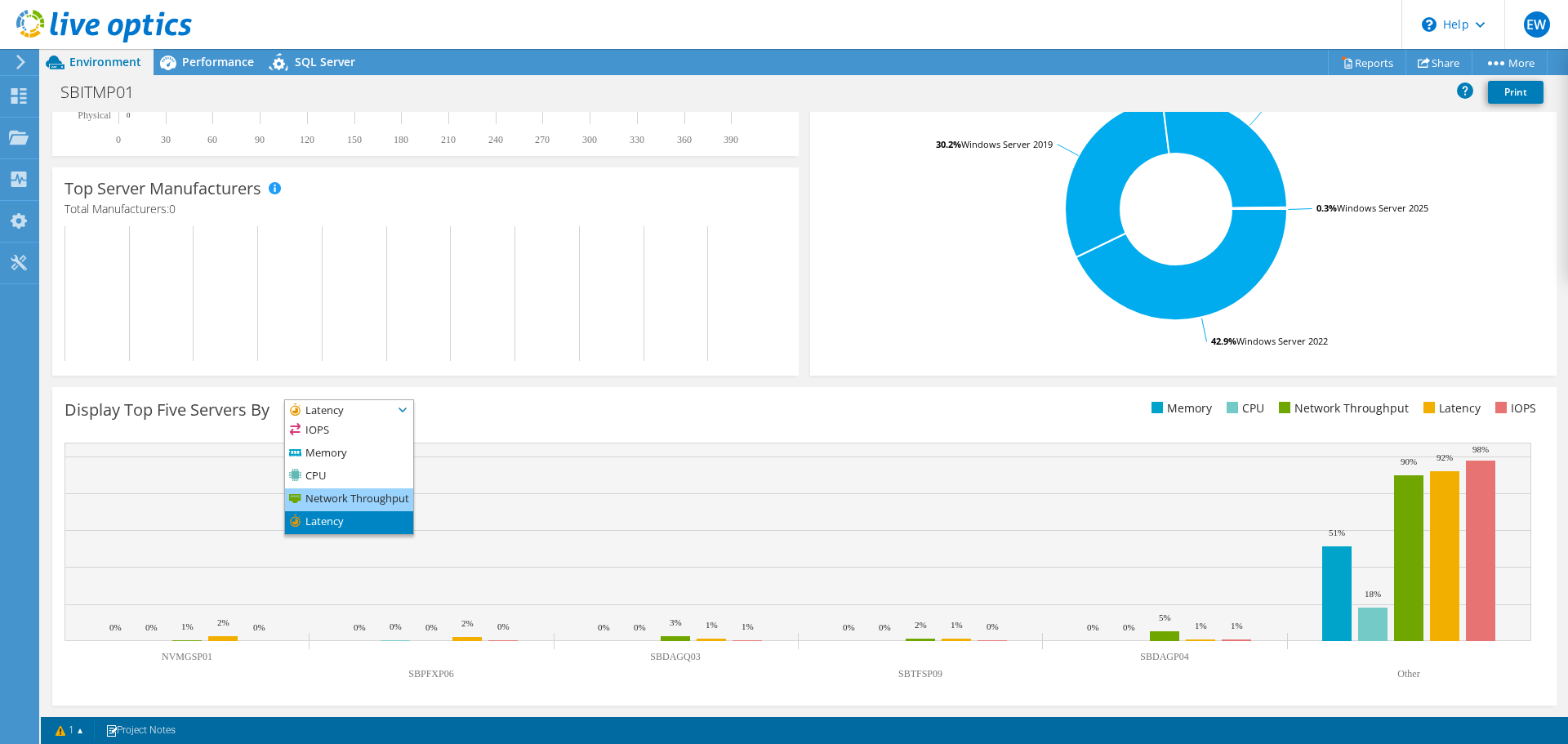
click at [340, 491] on li "Network Throughput" at bounding box center [349, 500] width 128 height 23
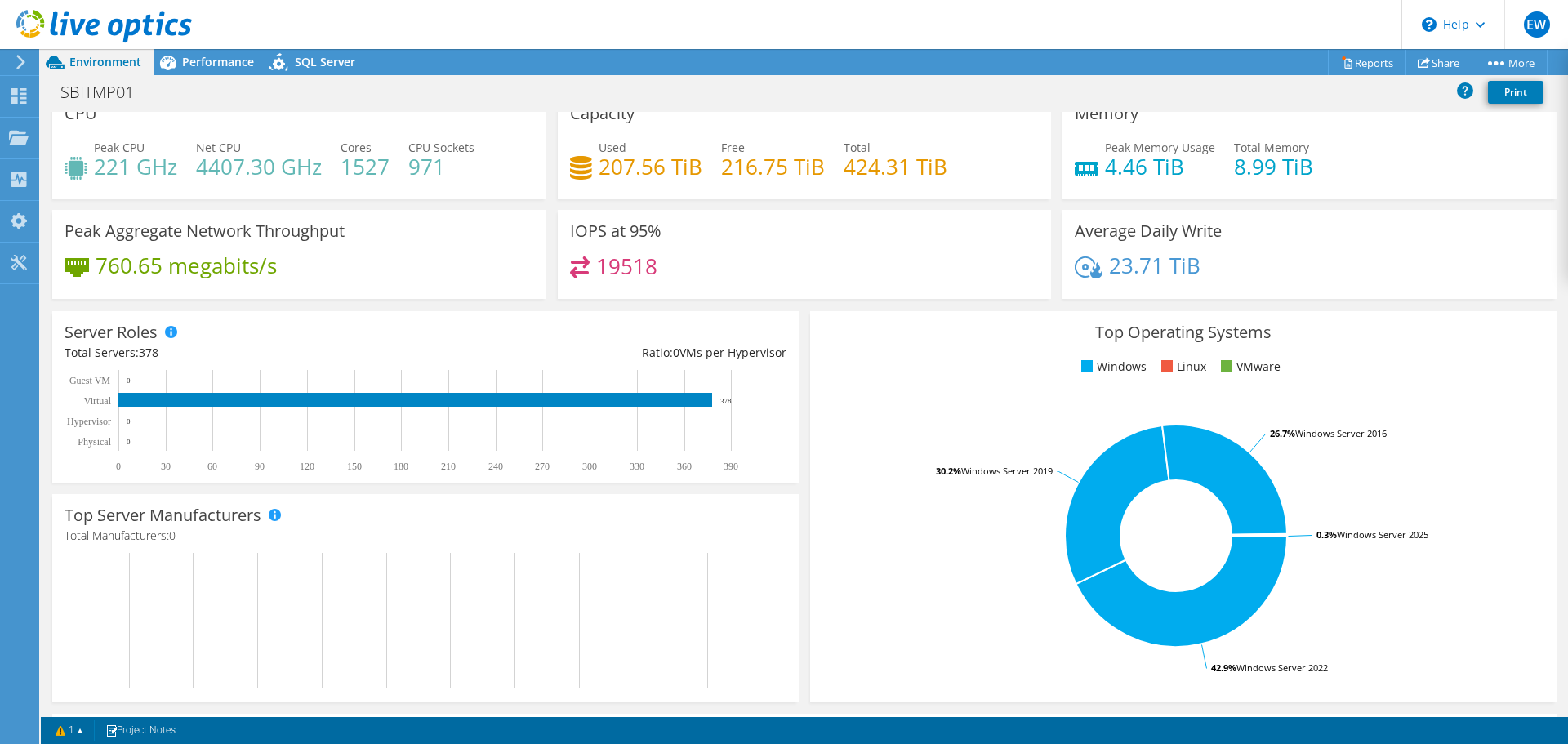
scroll to position [0, 0]
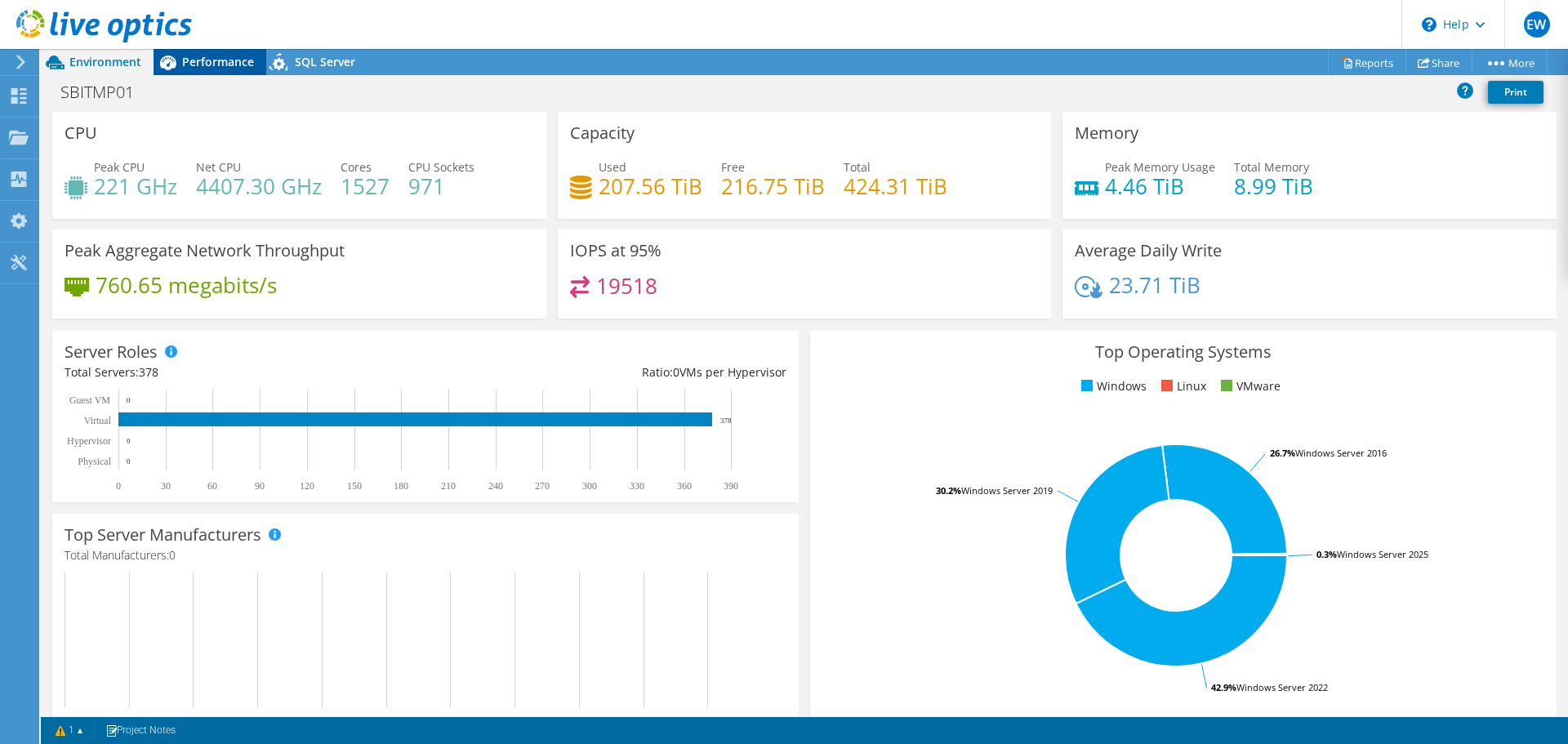
click at [203, 65] on span "Performance" at bounding box center [218, 62] width 72 height 16
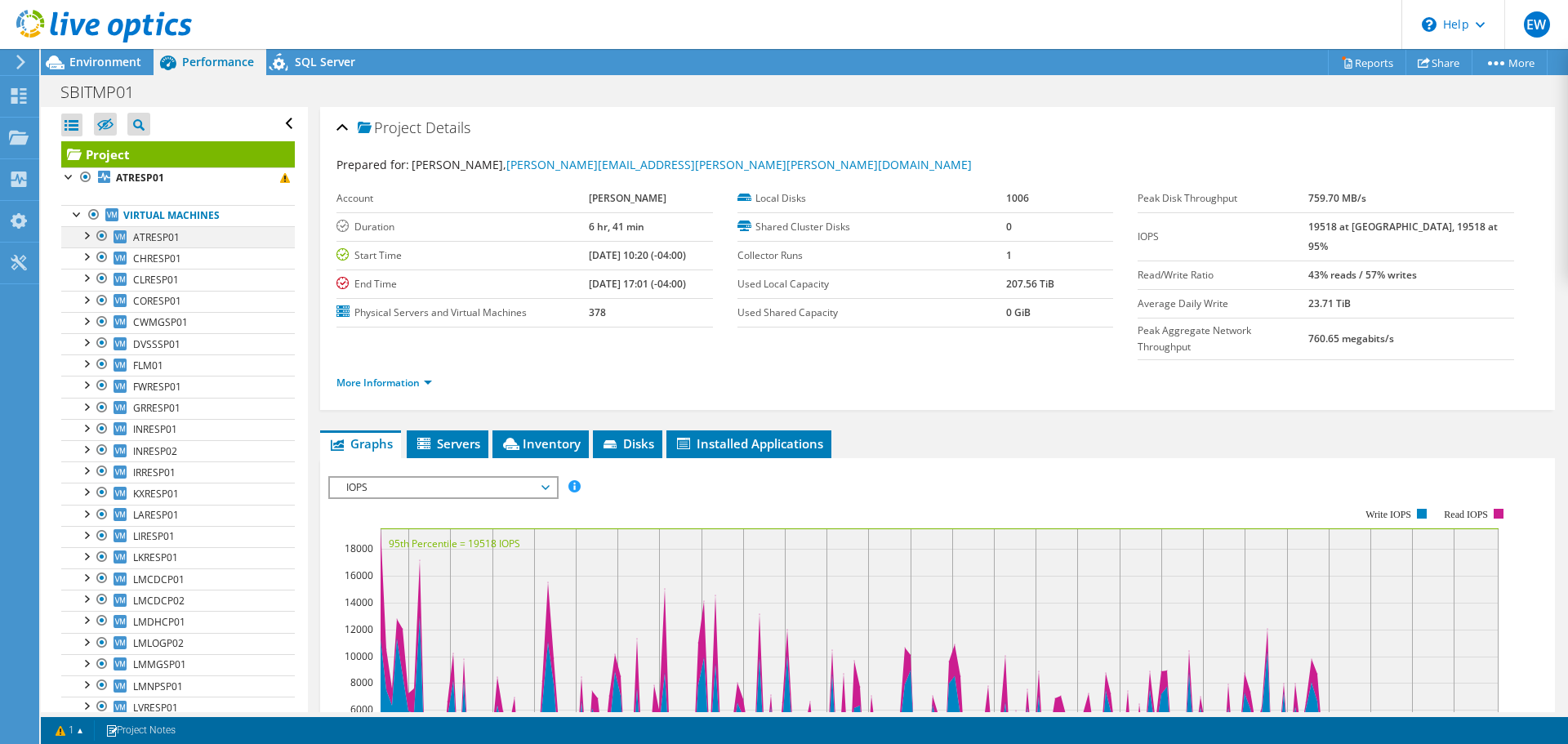
click at [88, 239] on div at bounding box center [85, 234] width 16 height 16
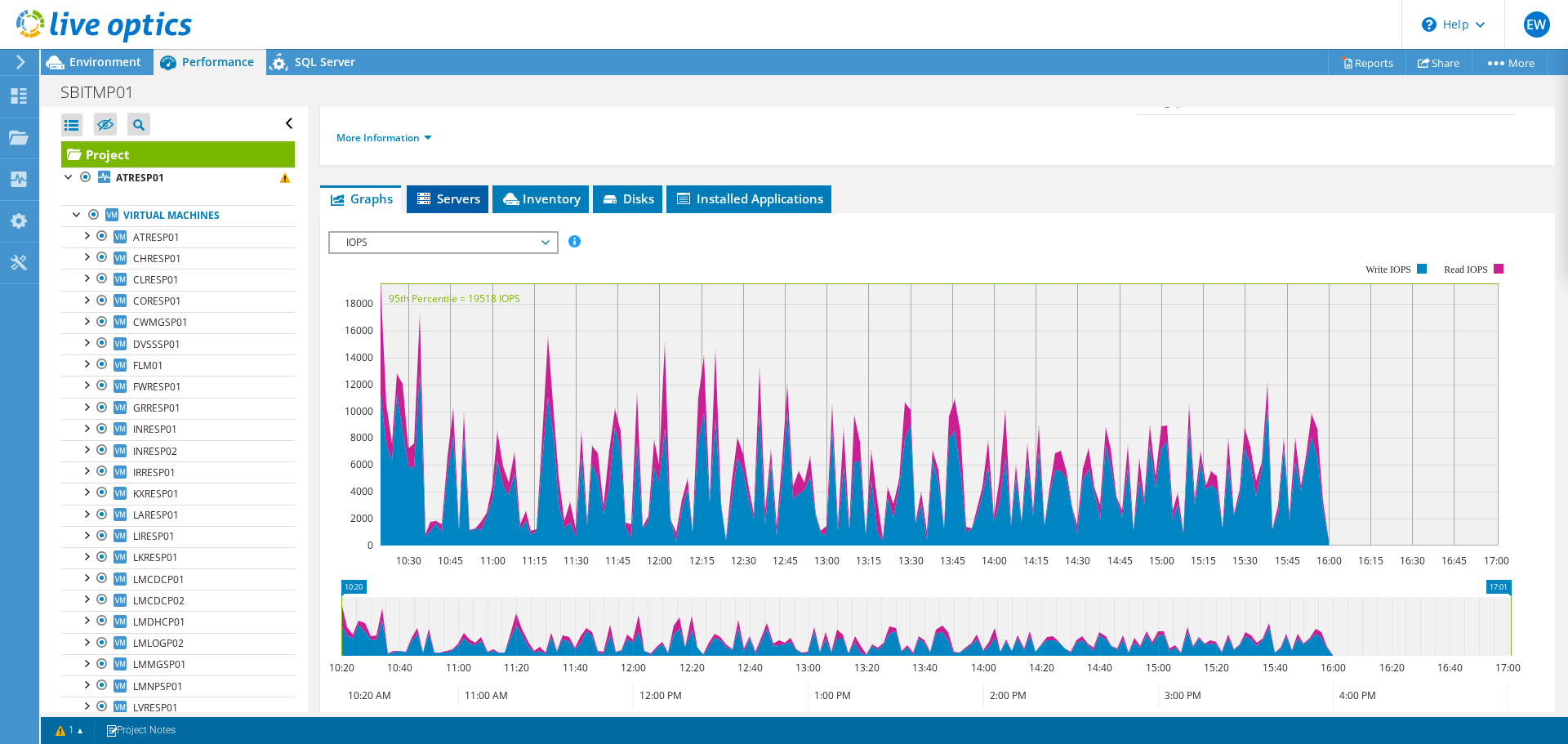
click at [442, 190] on span "Servers" at bounding box center [447, 198] width 65 height 16
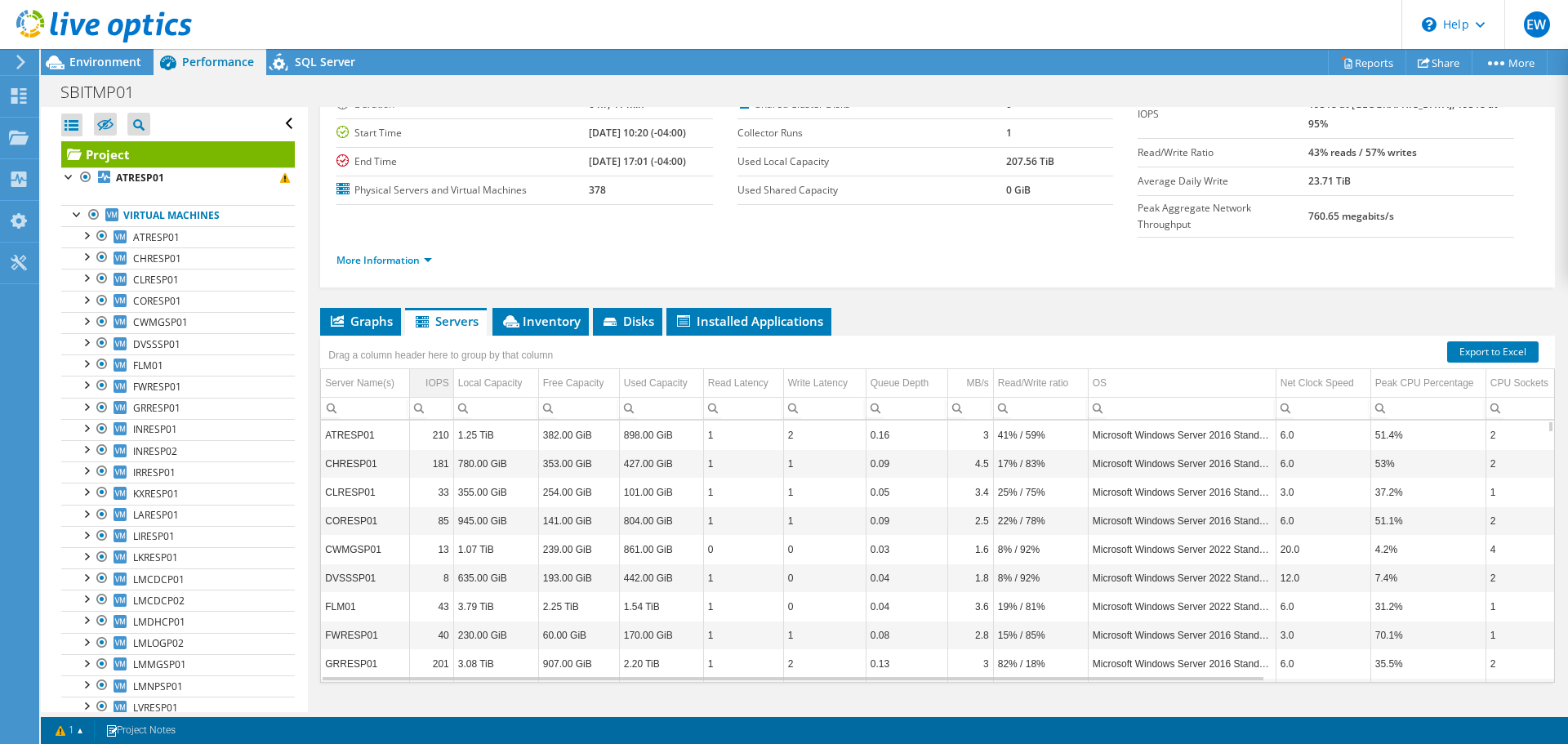
click at [439, 373] on div "IOPS" at bounding box center [437, 383] width 23 height 20
click at [488, 373] on div "Local Capacity" at bounding box center [491, 383] width 64 height 20
click at [673, 373] on div "Used Capacity" at bounding box center [656, 383] width 63 height 20
click at [680, 373] on div "Used Capacity" at bounding box center [655, 383] width 62 height 20
click at [650, 621] on td "7.12 TiB" at bounding box center [661, 635] width 84 height 29
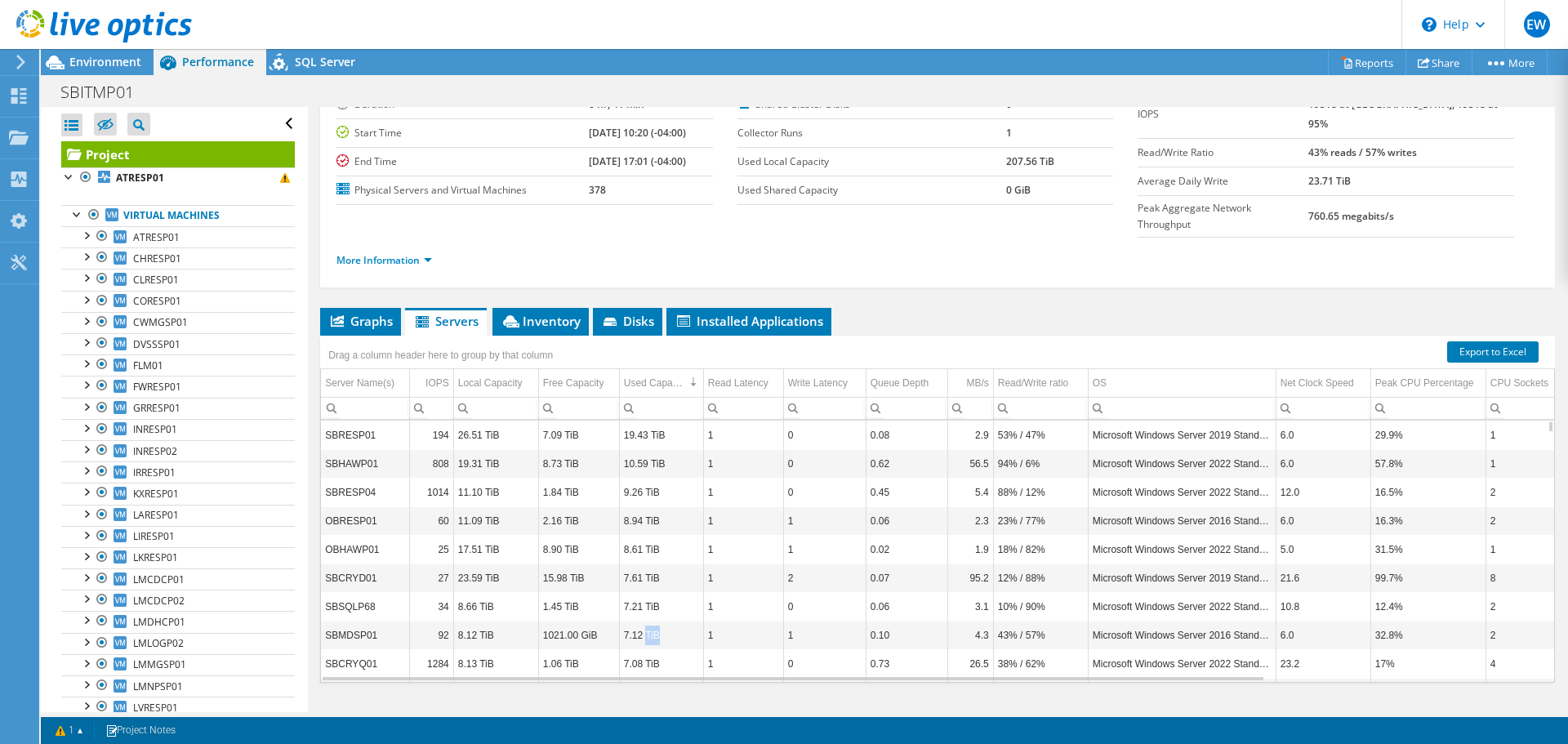
click at [650, 621] on td "7.12 TiB" at bounding box center [661, 635] width 84 height 29
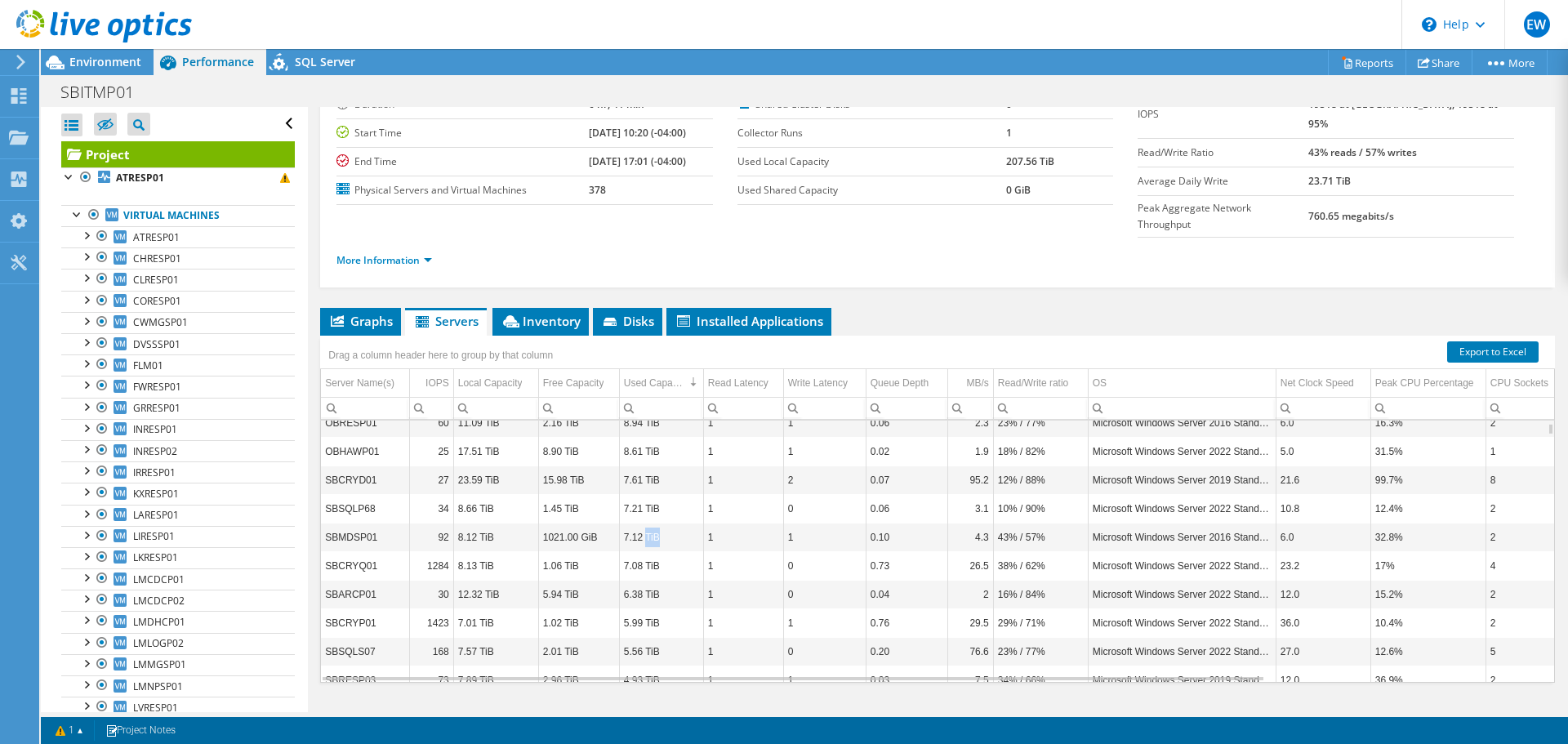
click at [655, 580] on td "6.38 TiB" at bounding box center [661, 594] width 84 height 29
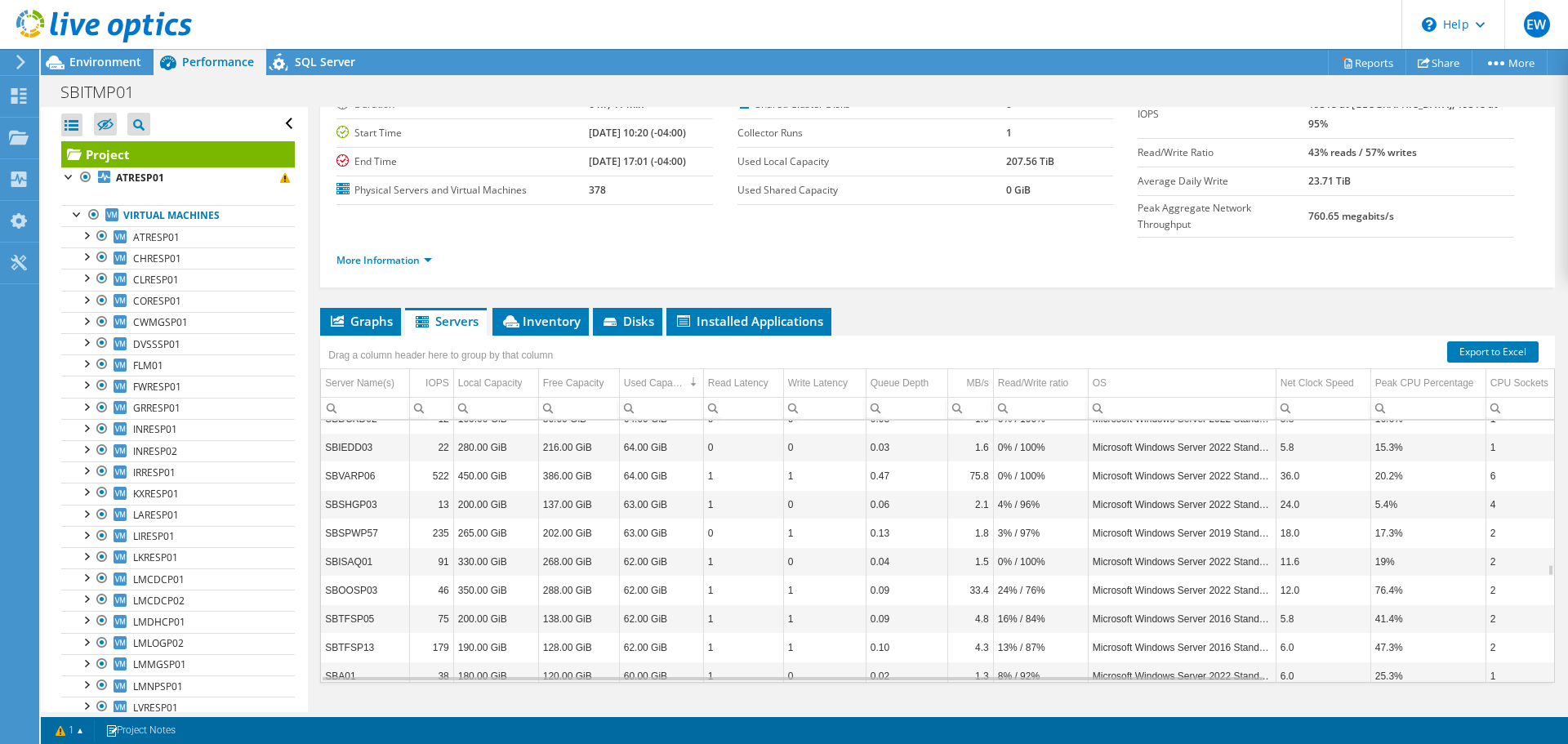
scroll to position [0, 0]
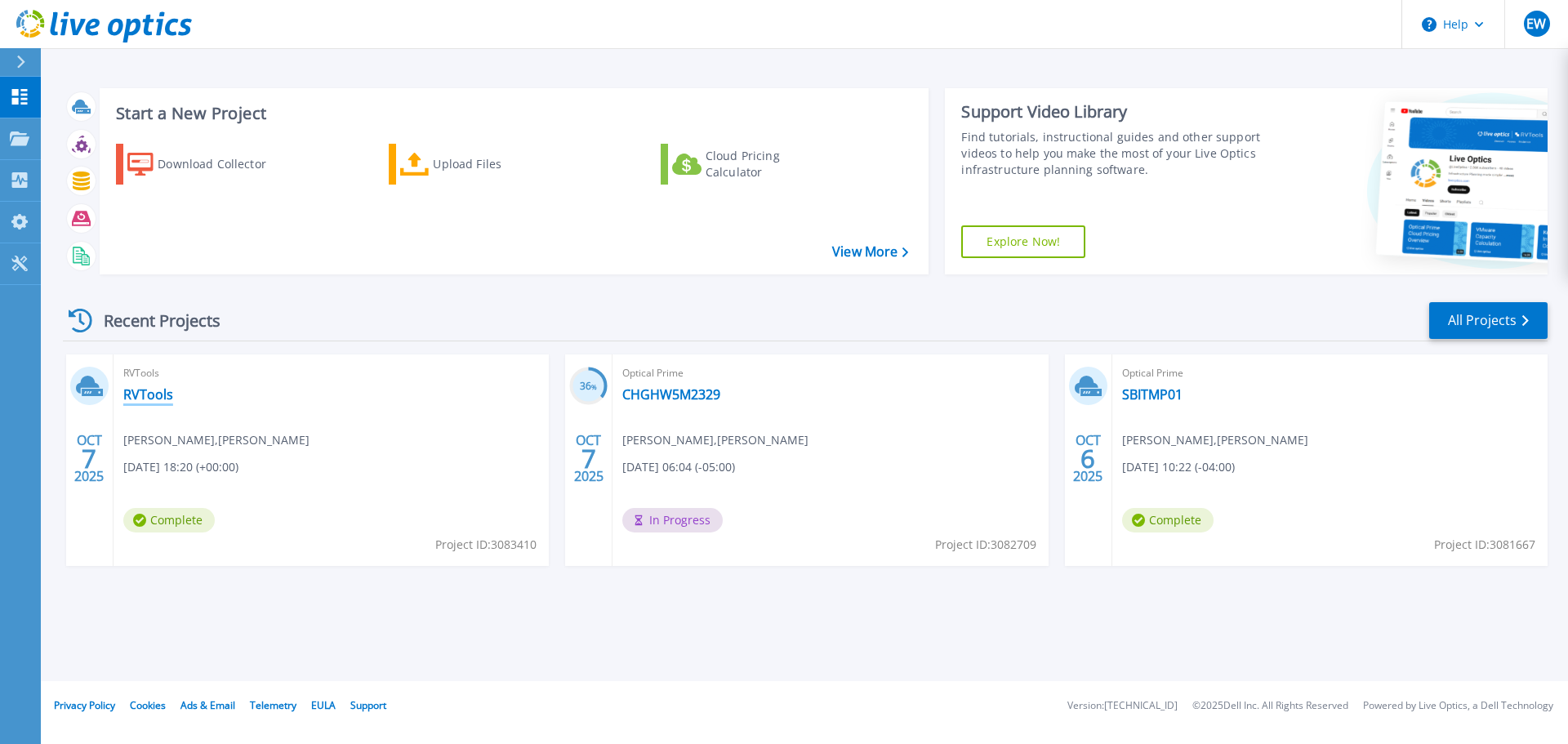
click at [137, 390] on link "RVTools" at bounding box center [148, 394] width 49 height 16
